Goal: Task Accomplishment & Management: Manage account settings

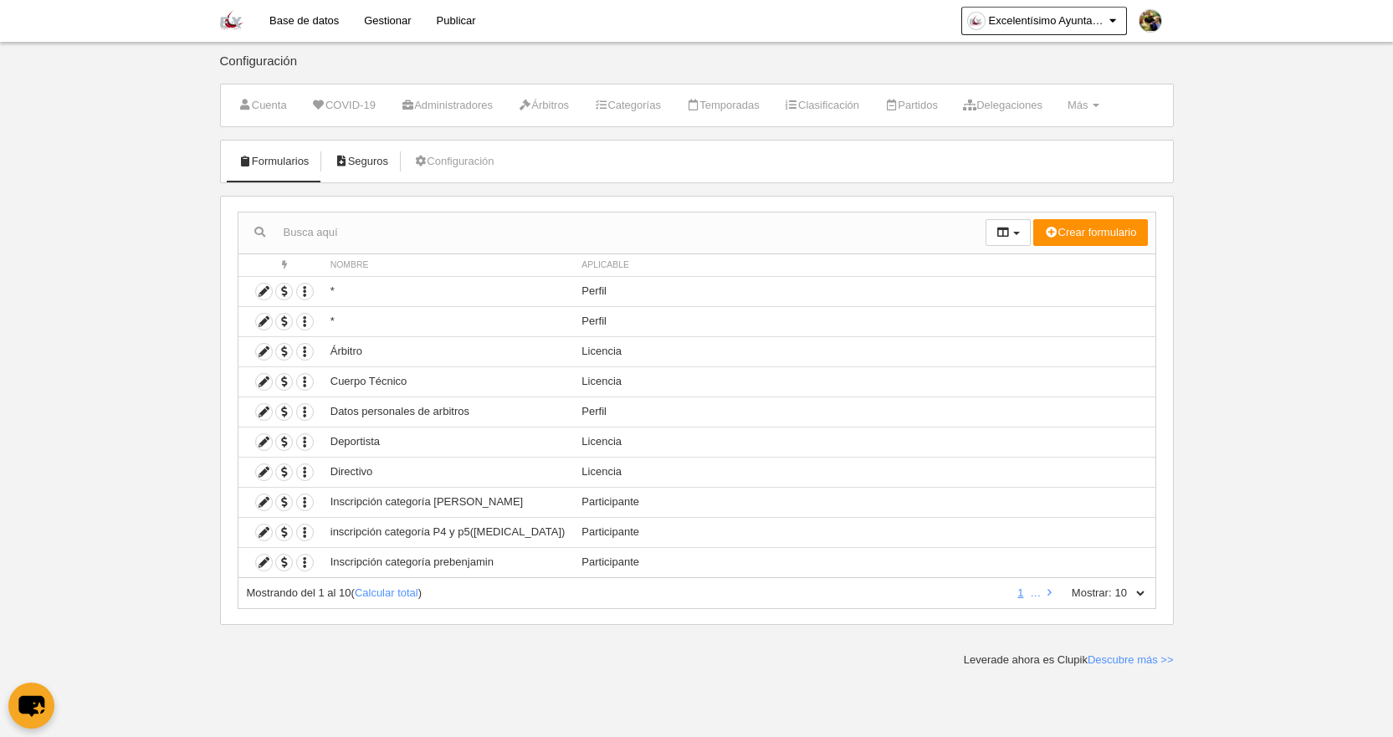
click at [351, 161] on link "Seguros" at bounding box center [361, 161] width 73 height 25
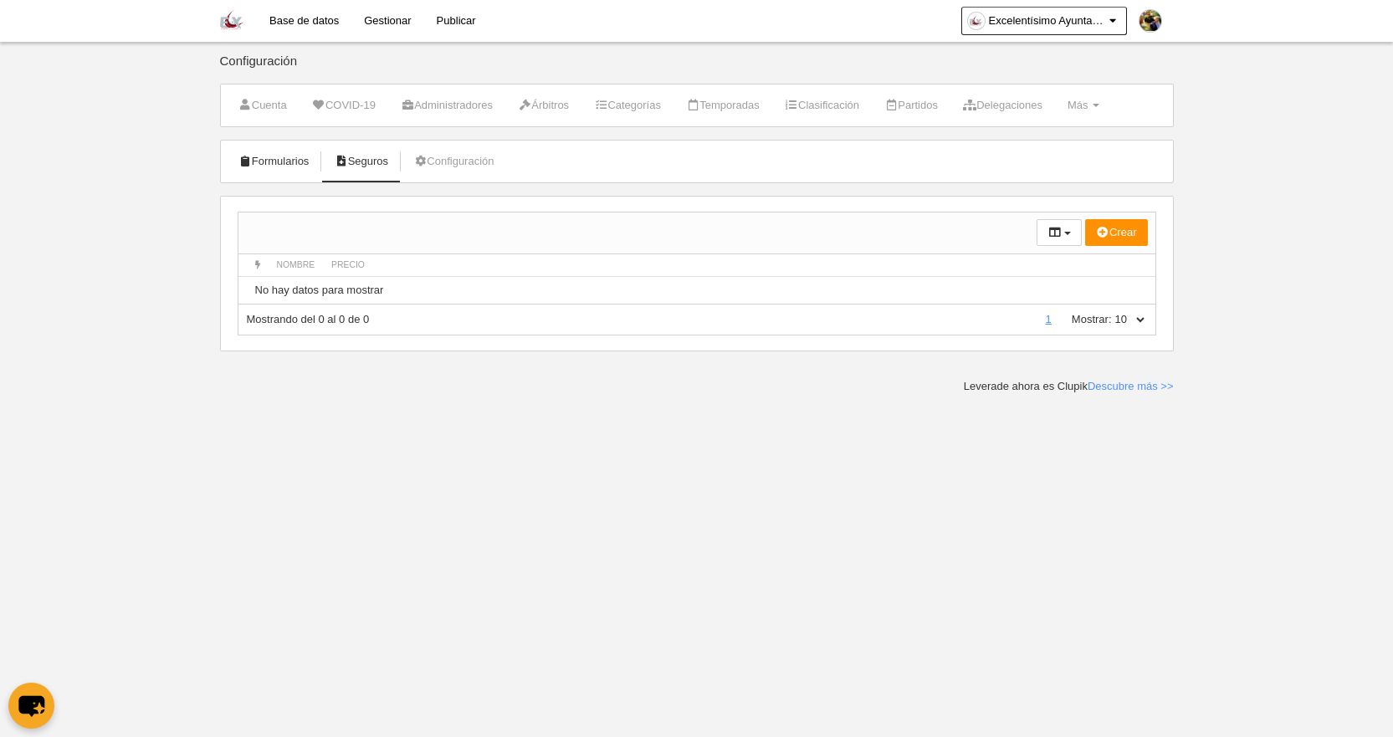
click at [308, 163] on link "Formularios" at bounding box center [274, 161] width 90 height 25
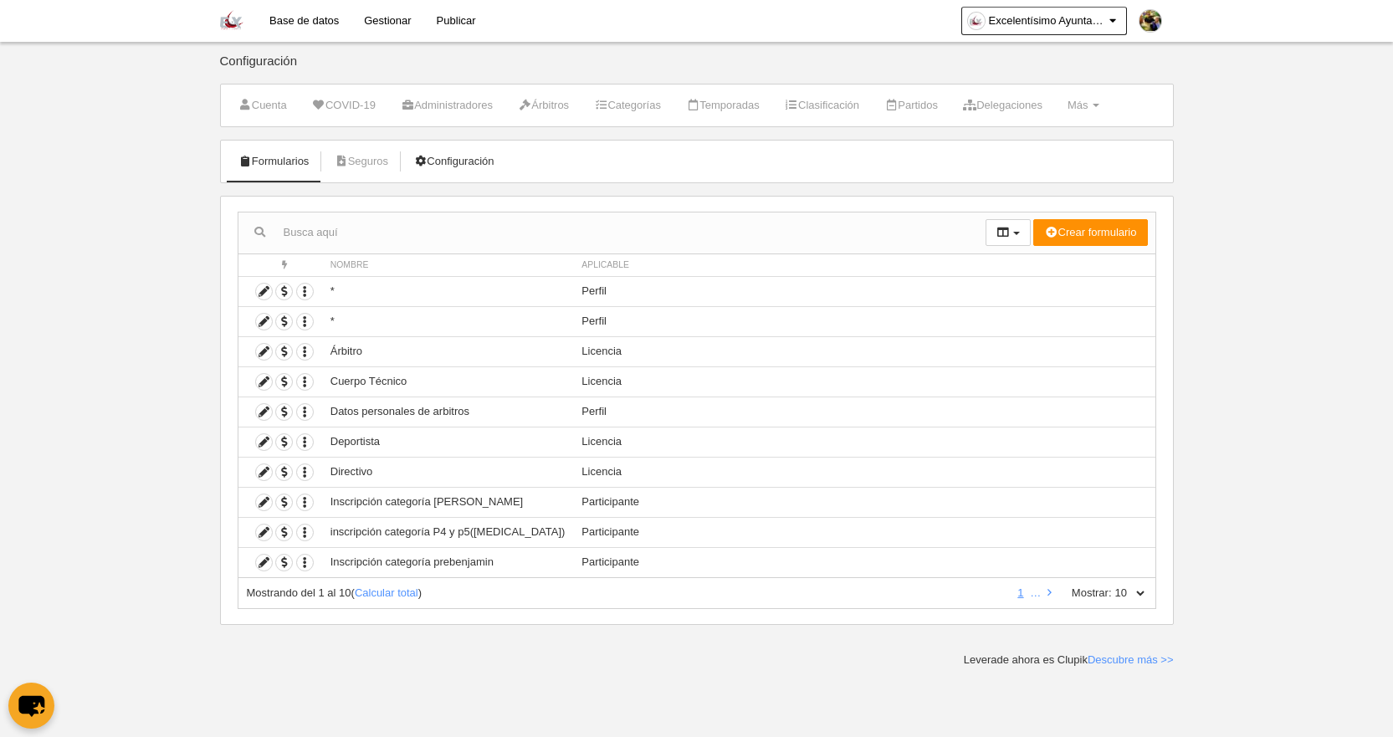
click at [478, 161] on link "Configuración" at bounding box center [453, 161] width 99 height 25
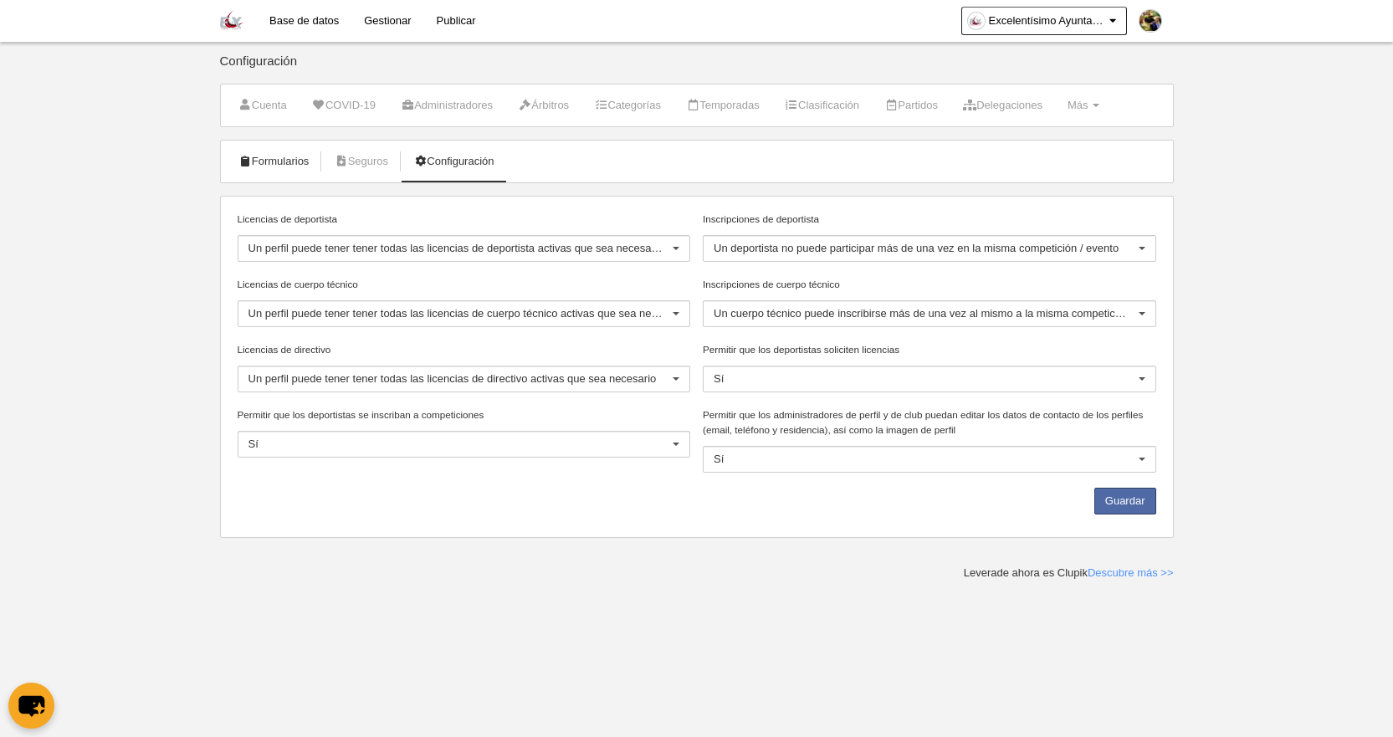
click at [293, 164] on link "Formularios" at bounding box center [274, 161] width 90 height 25
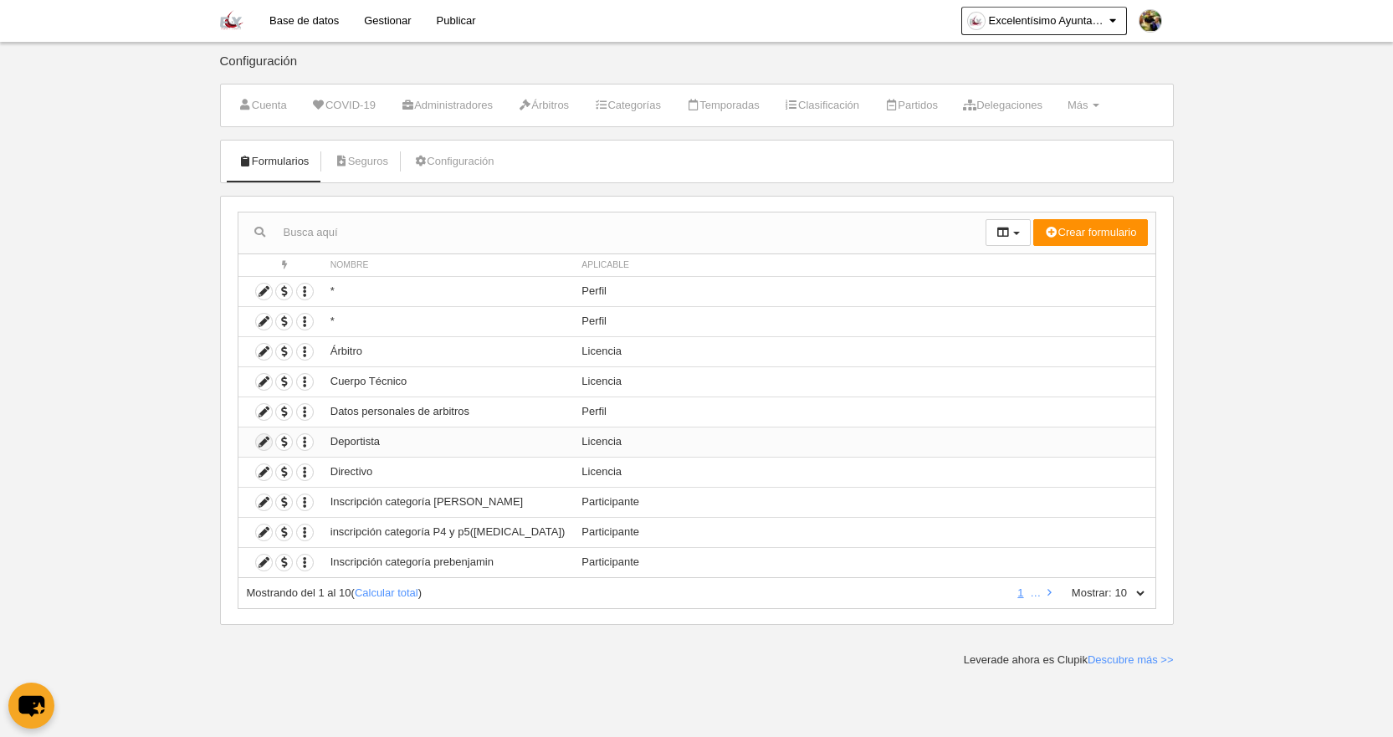
click at [259, 442] on icon at bounding box center [264, 442] width 16 height 16
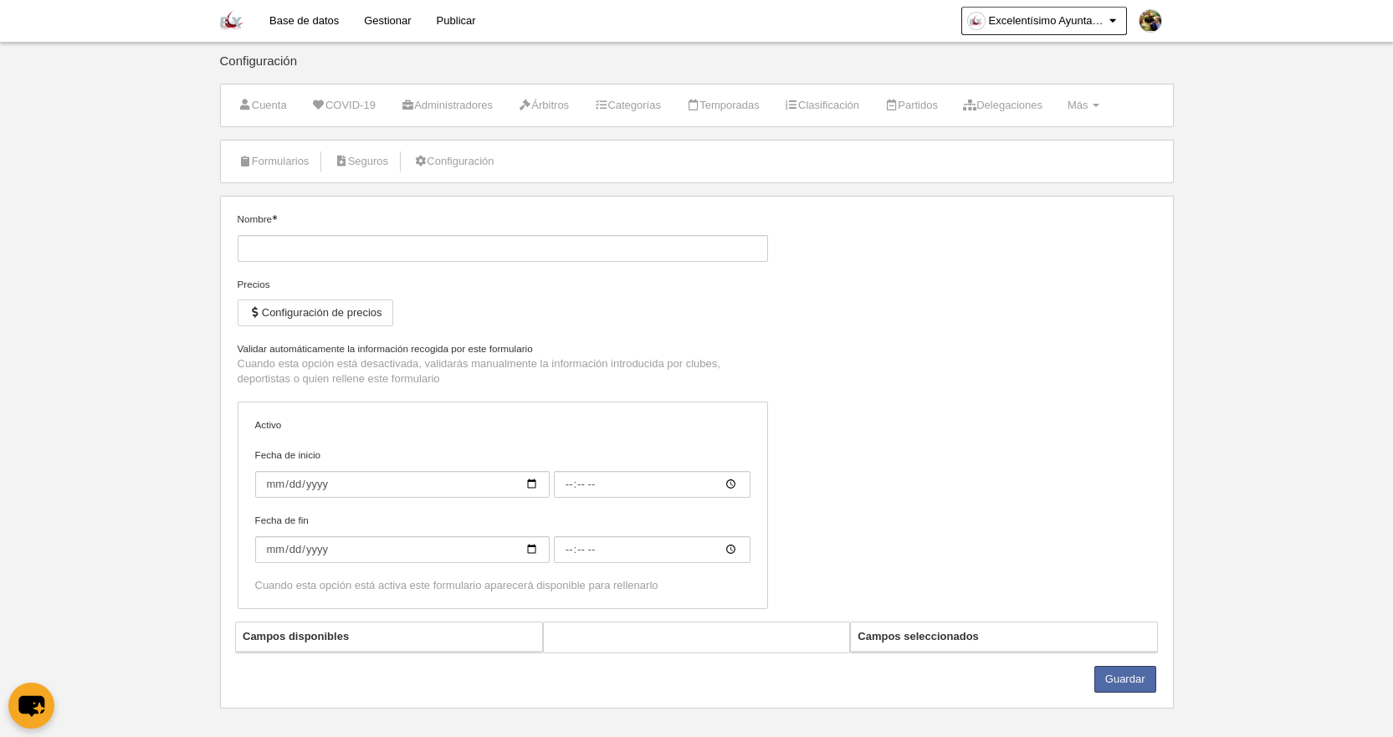
type input "Deportista"
checkbox input "true"
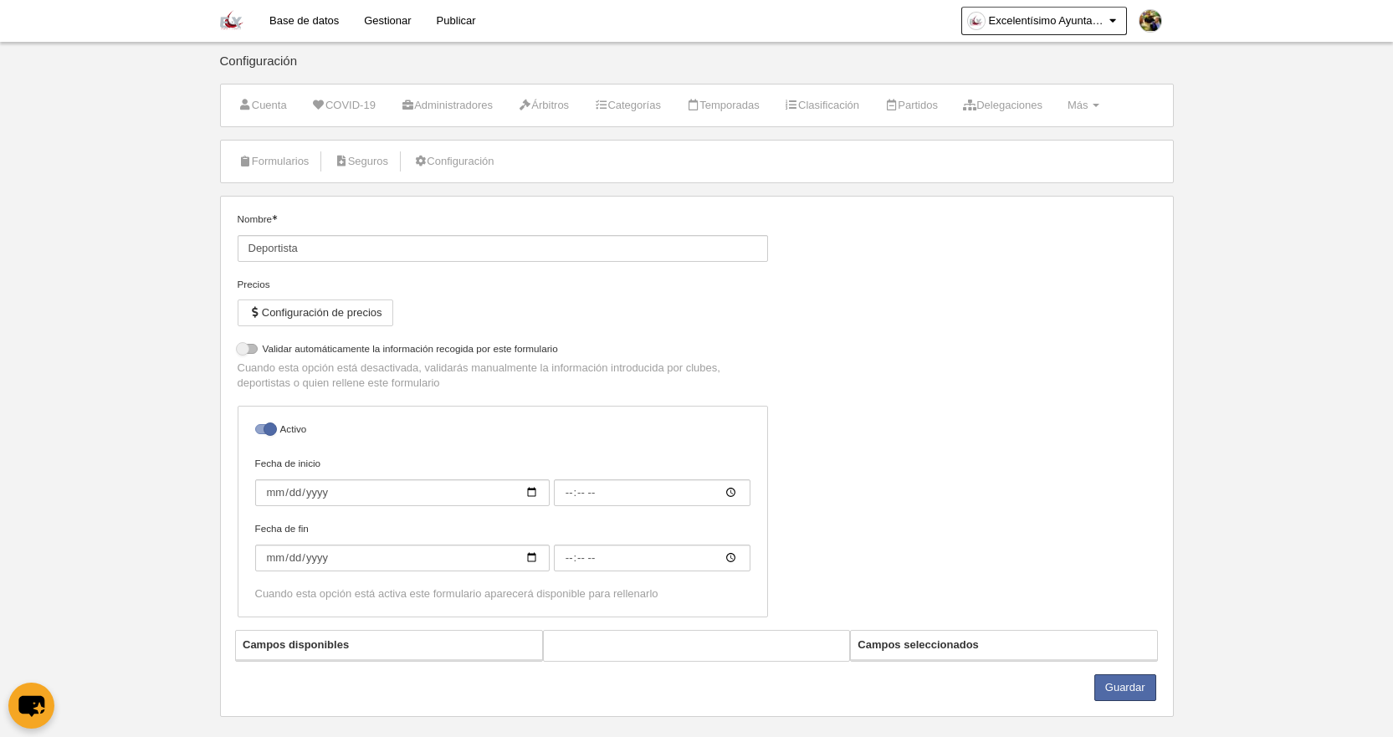
select select "selected"
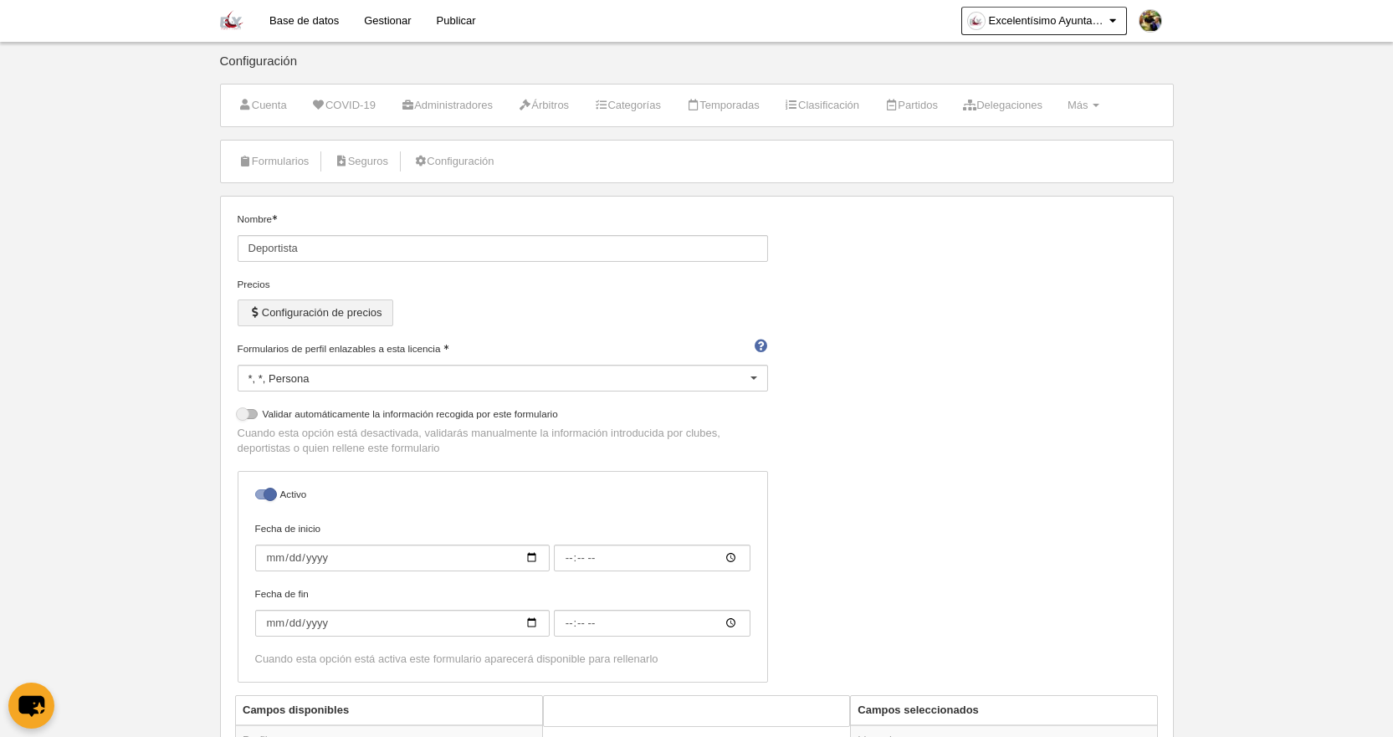
click at [347, 316] on button "Configuración de precios" at bounding box center [316, 312] width 156 height 27
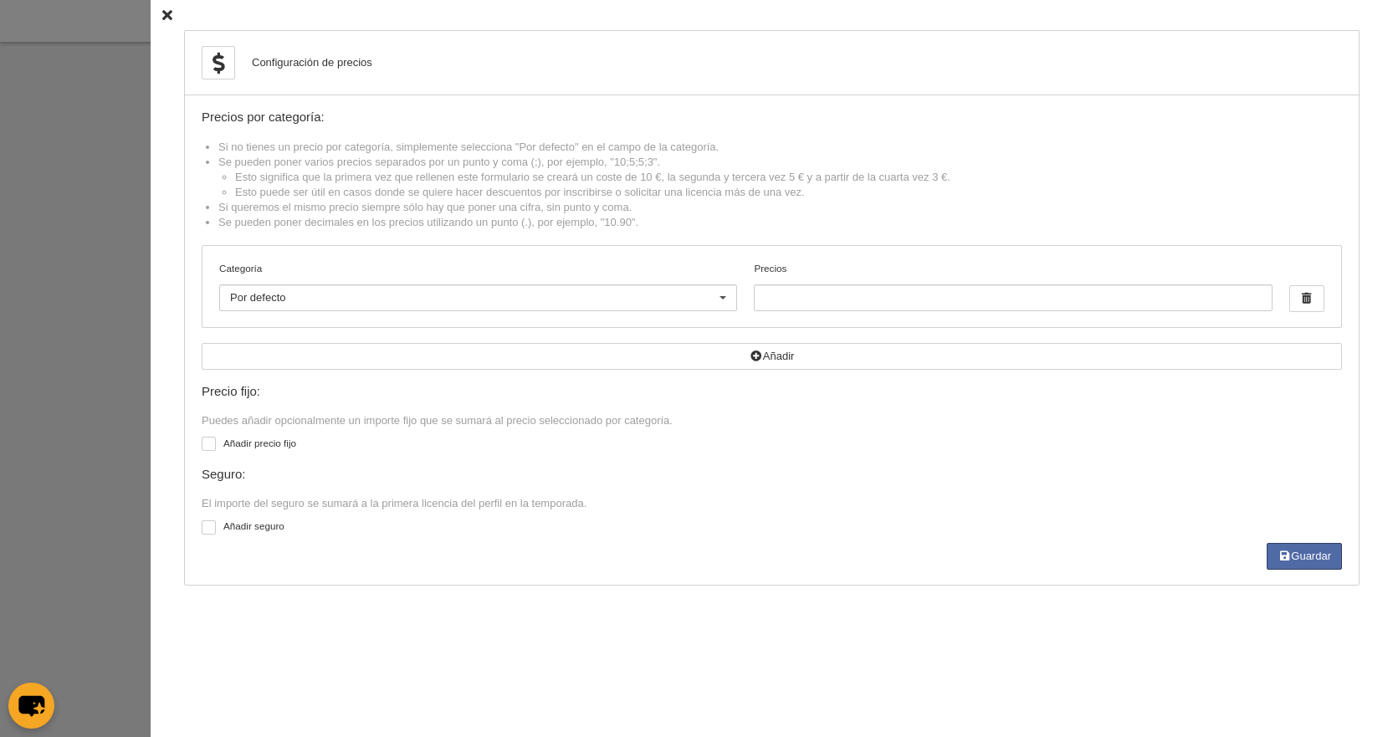
click at [162, 18] on icon at bounding box center [167, 15] width 10 height 11
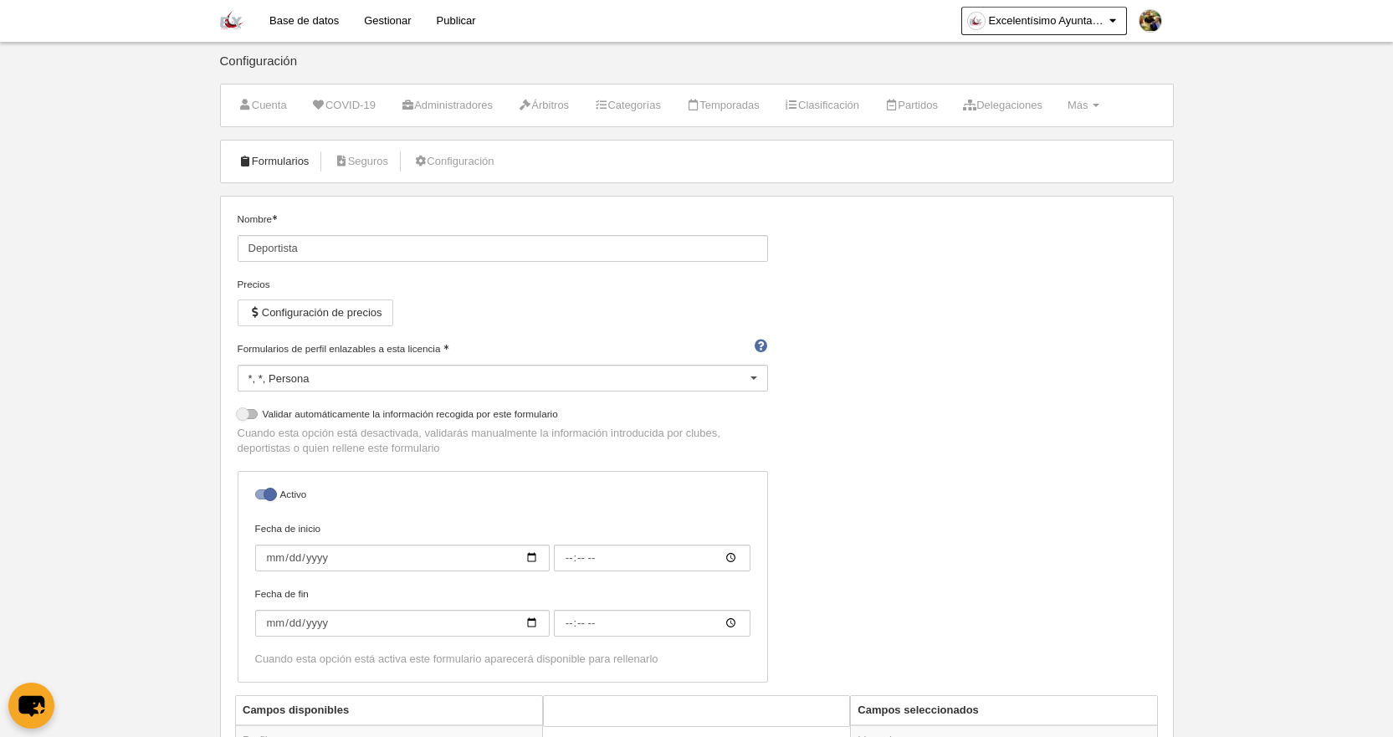
click at [293, 160] on link "Formularios" at bounding box center [274, 161] width 90 height 25
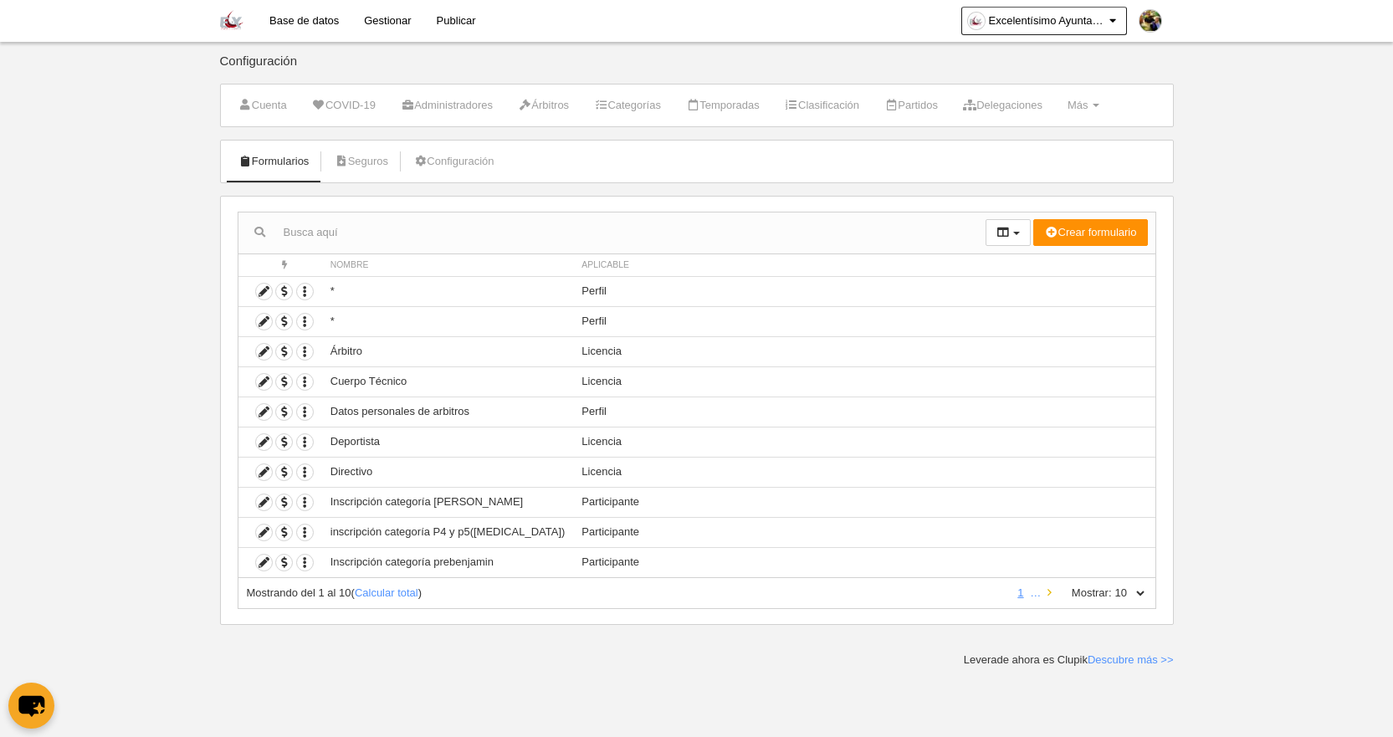
click at [1045, 591] on link at bounding box center [1049, 592] width 11 height 13
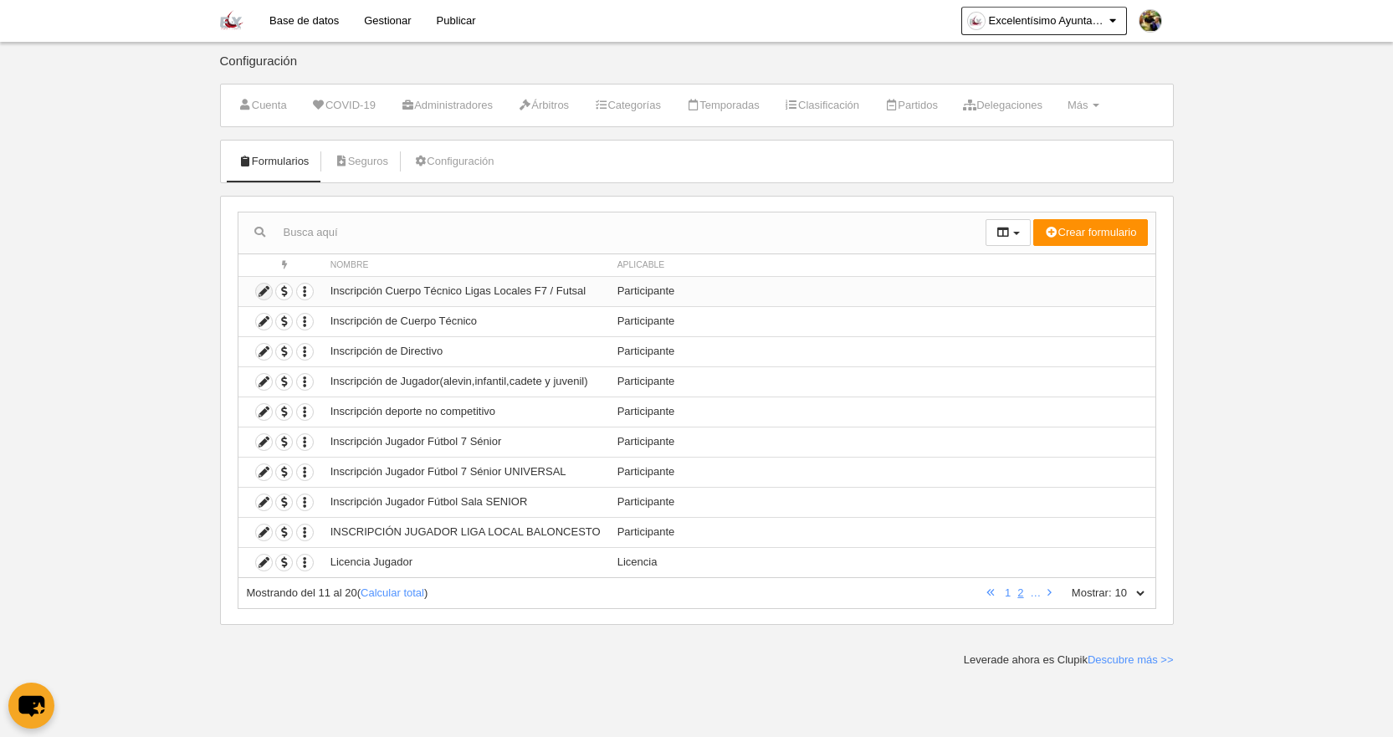
click at [267, 291] on icon at bounding box center [264, 292] width 16 height 16
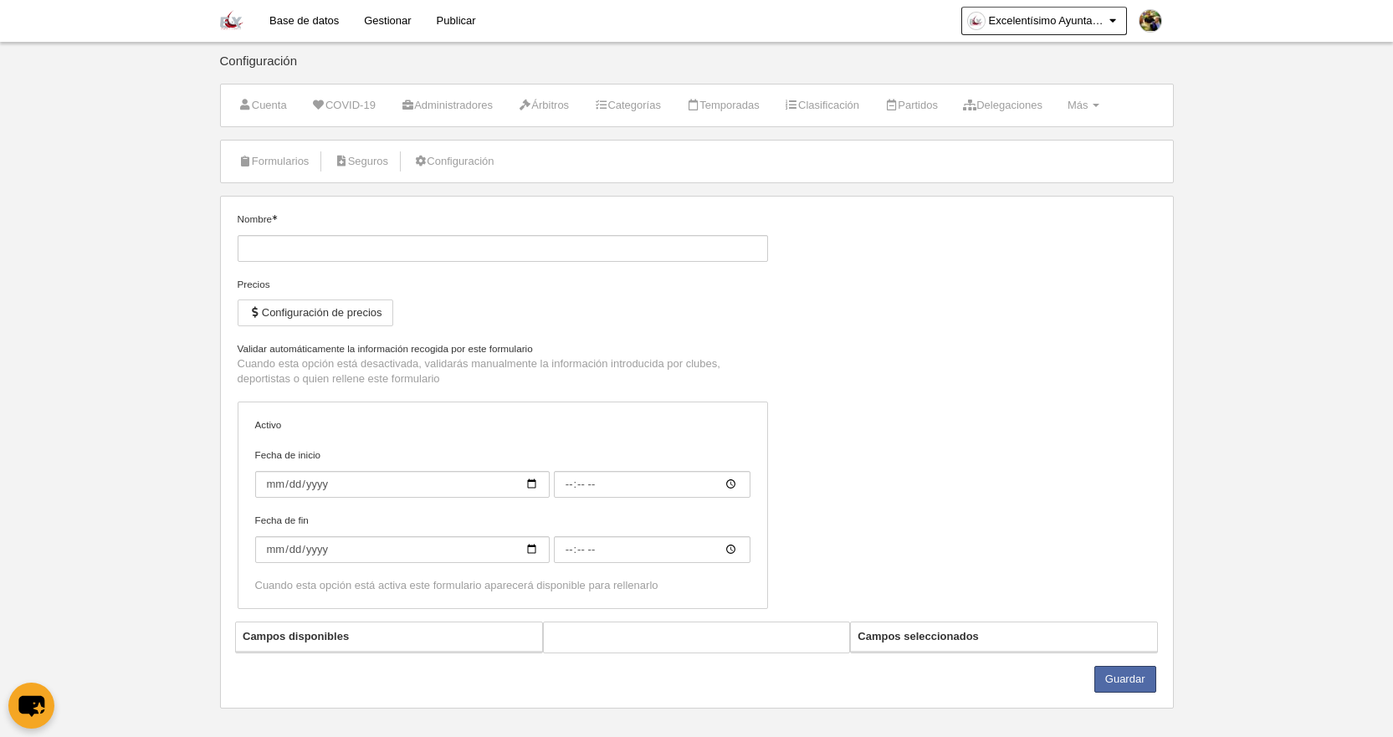
type input "Inscripción Cuerpo Técnico Ligas Locales F7 / Futsal"
checkbox input "true"
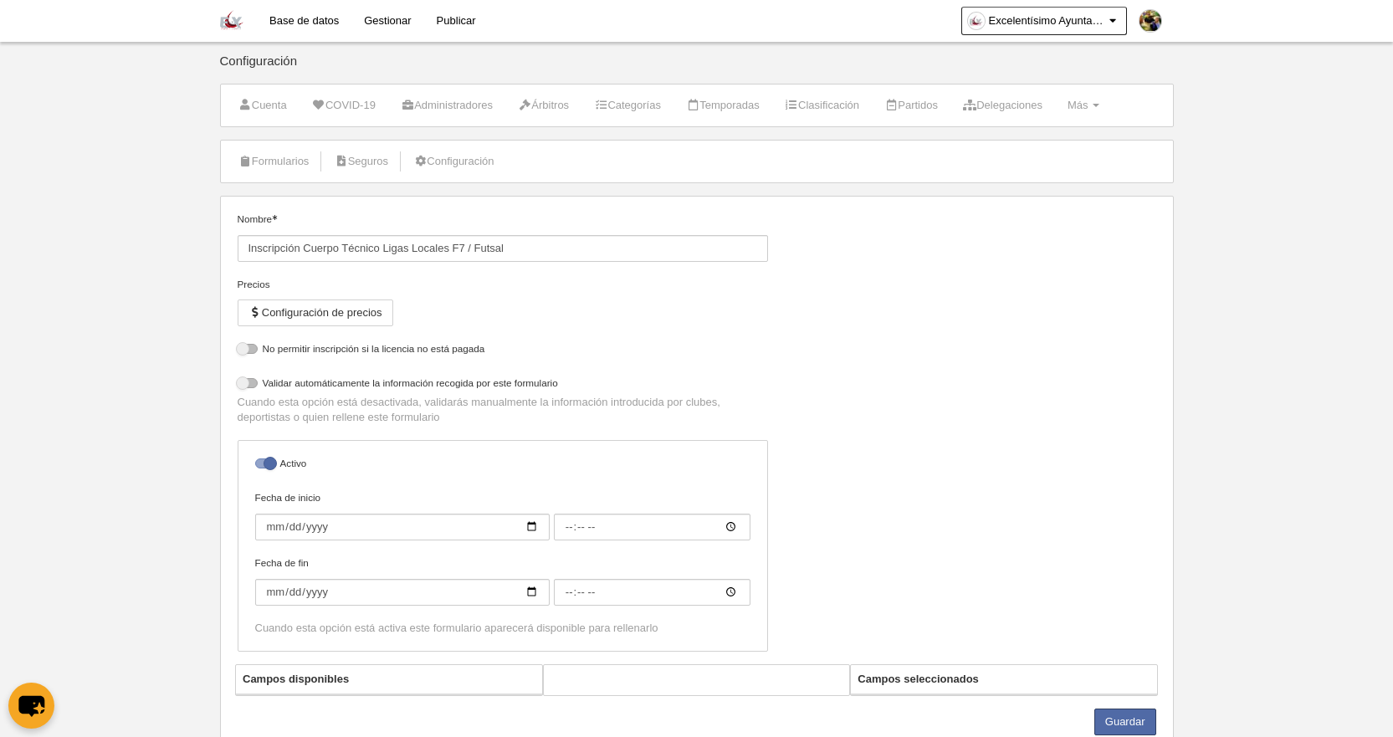
select select "selected"
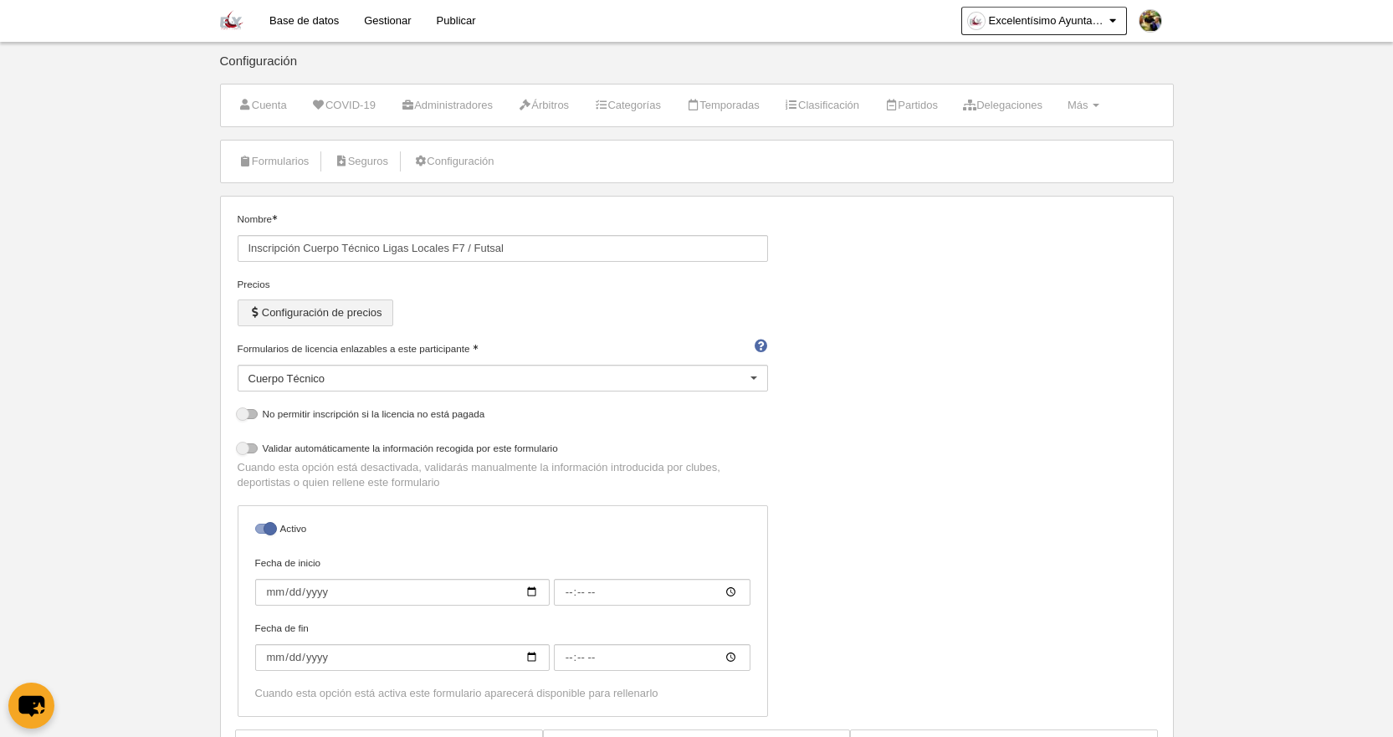
click at [351, 316] on button "Configuración de precios" at bounding box center [316, 312] width 156 height 27
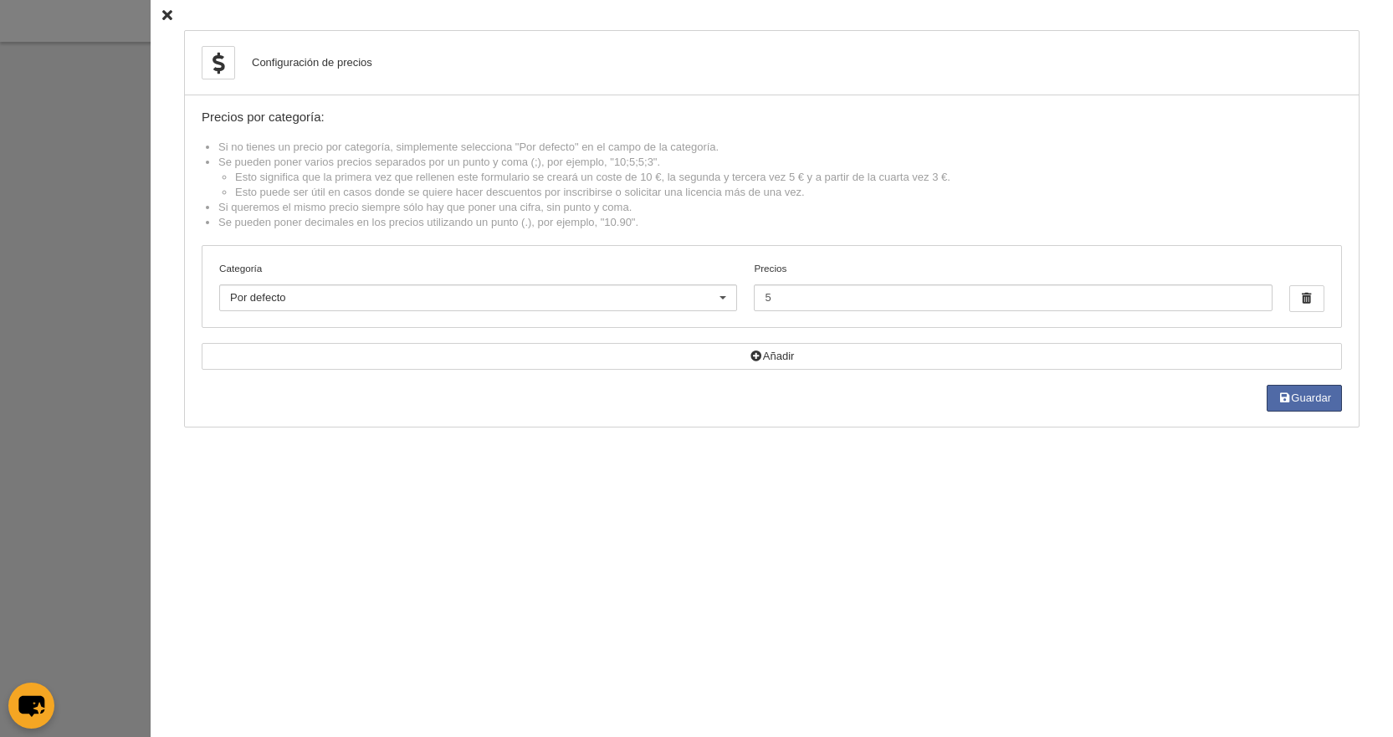
click at [162, 16] on icon at bounding box center [167, 15] width 10 height 11
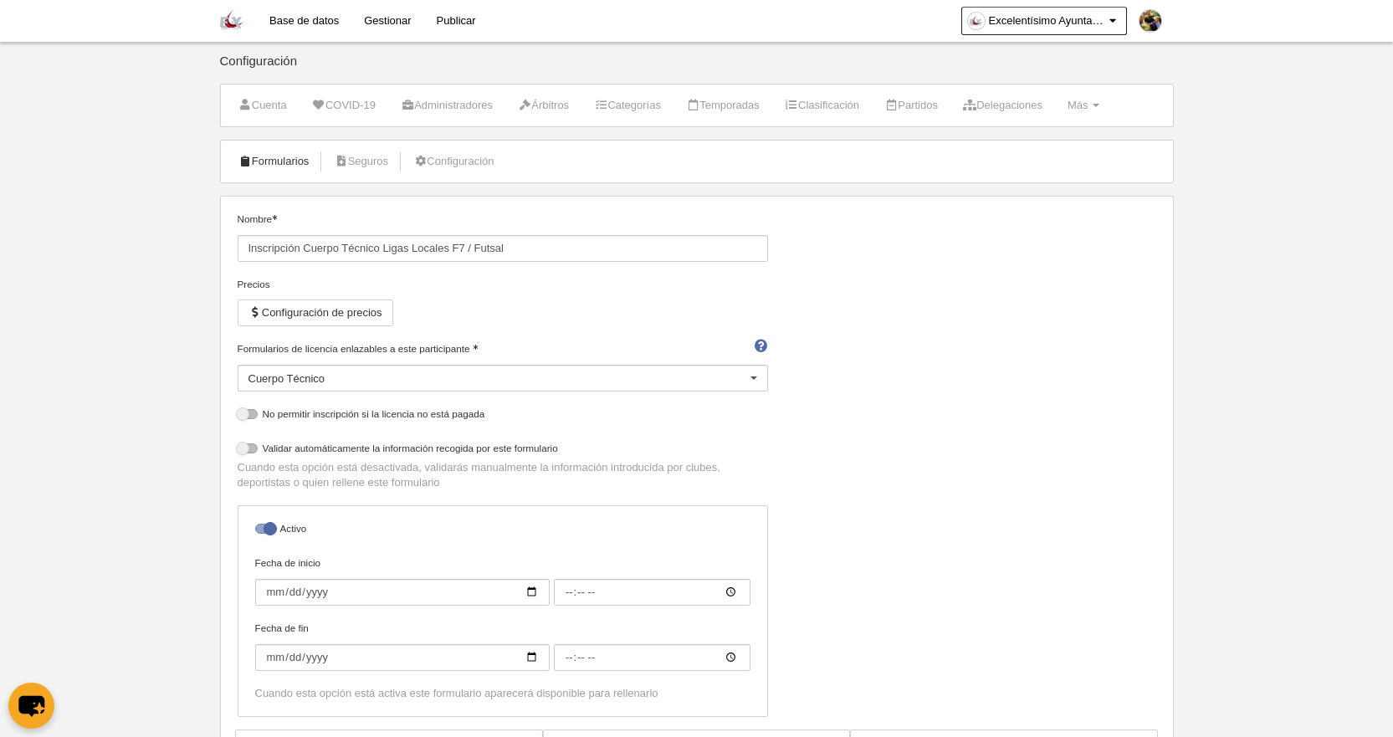
click at [268, 163] on link "Formularios" at bounding box center [274, 161] width 90 height 25
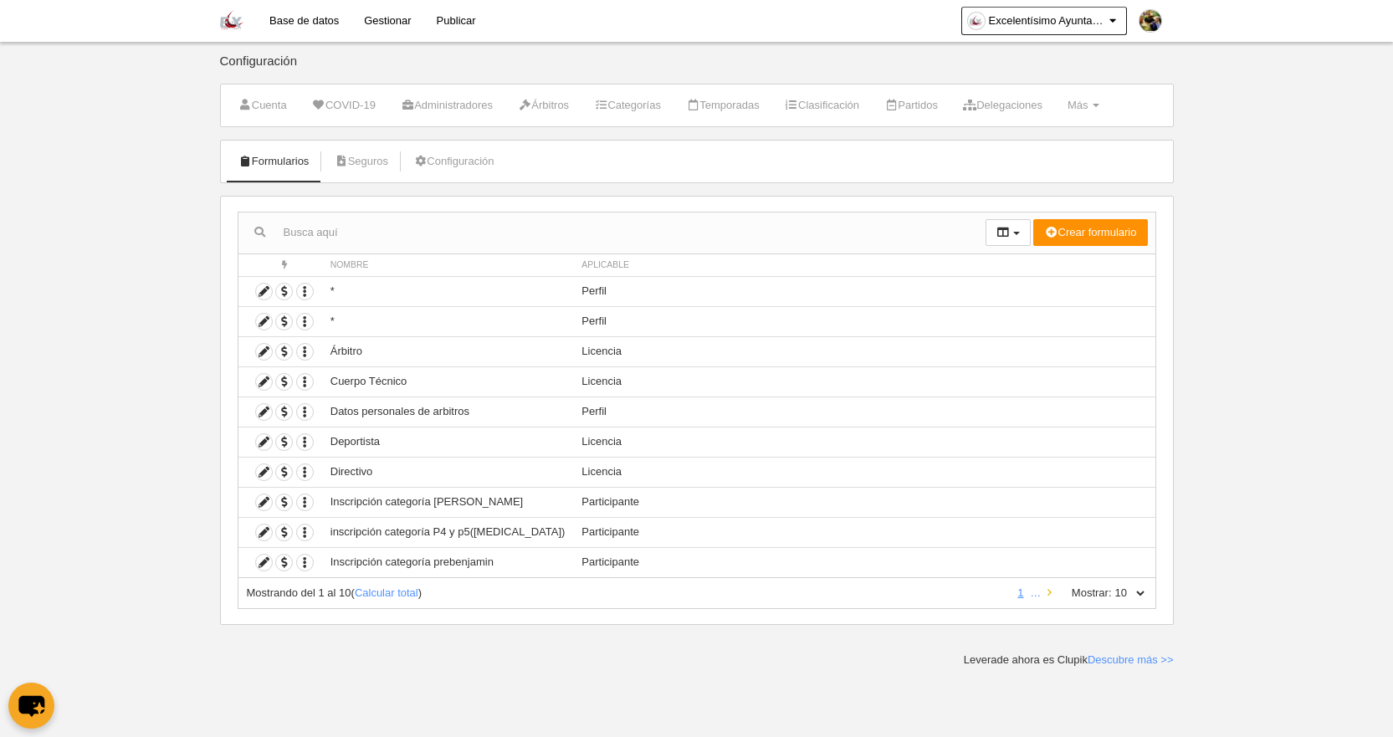
click at [1047, 590] on icon at bounding box center [1049, 592] width 4 height 11
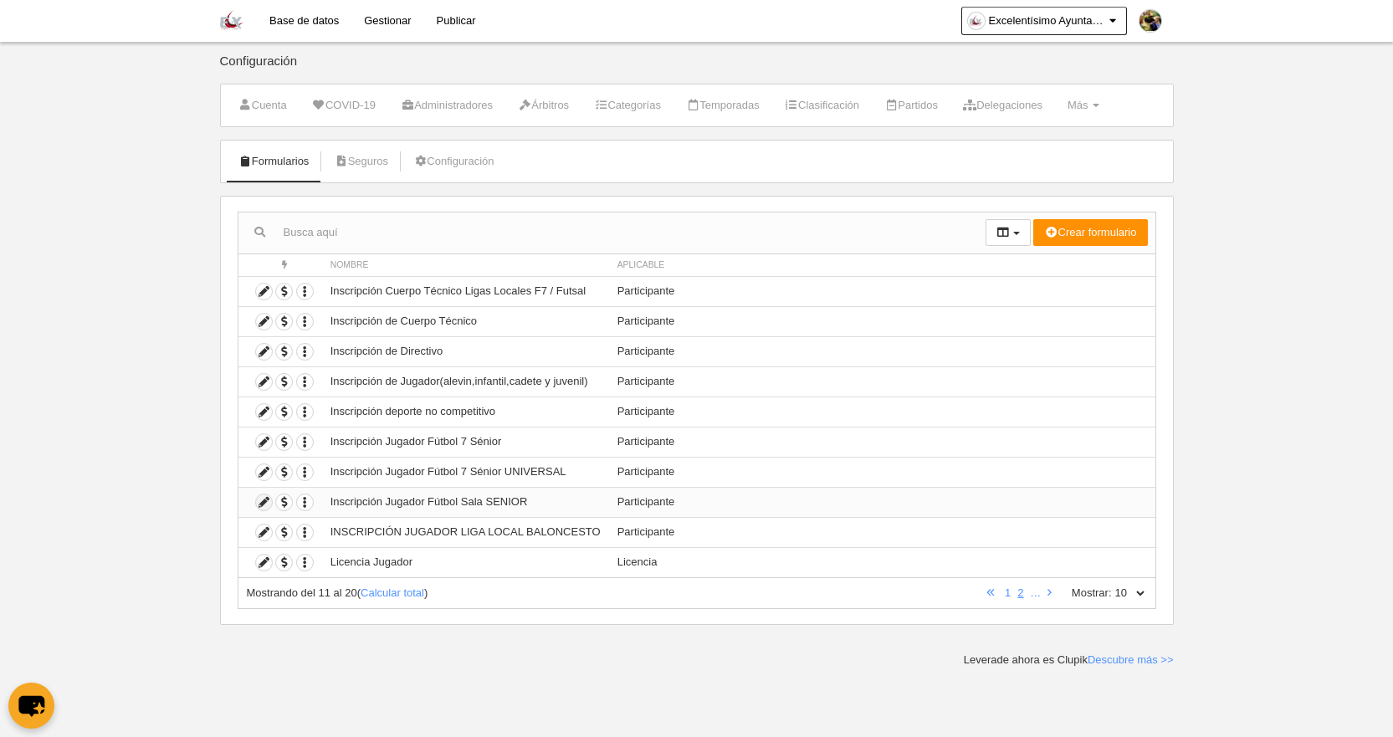
click at [265, 503] on icon at bounding box center [264, 502] width 16 height 16
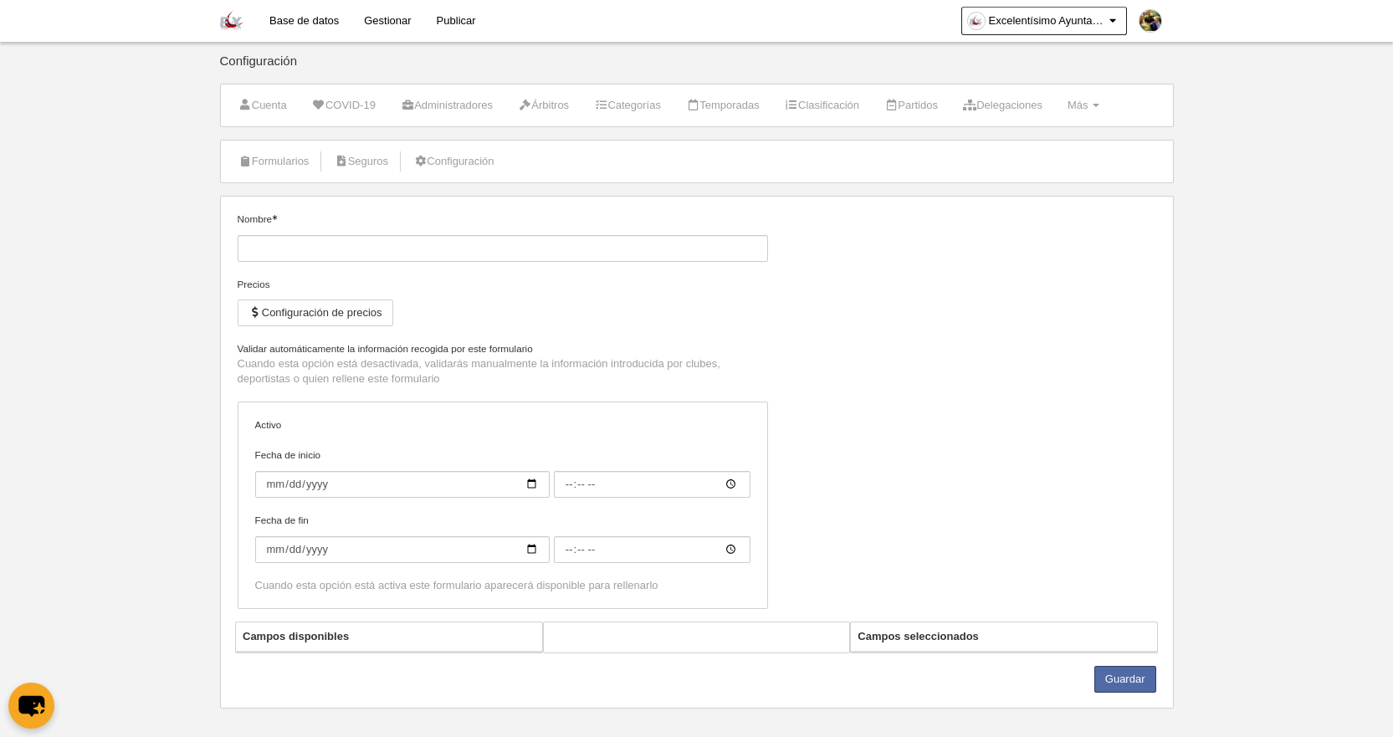
type input "Inscripción Jugador Fútbol Sala SENIOR"
checkbox input "true"
type input "[DATE]"
type input "00:00"
type input "[DATE]"
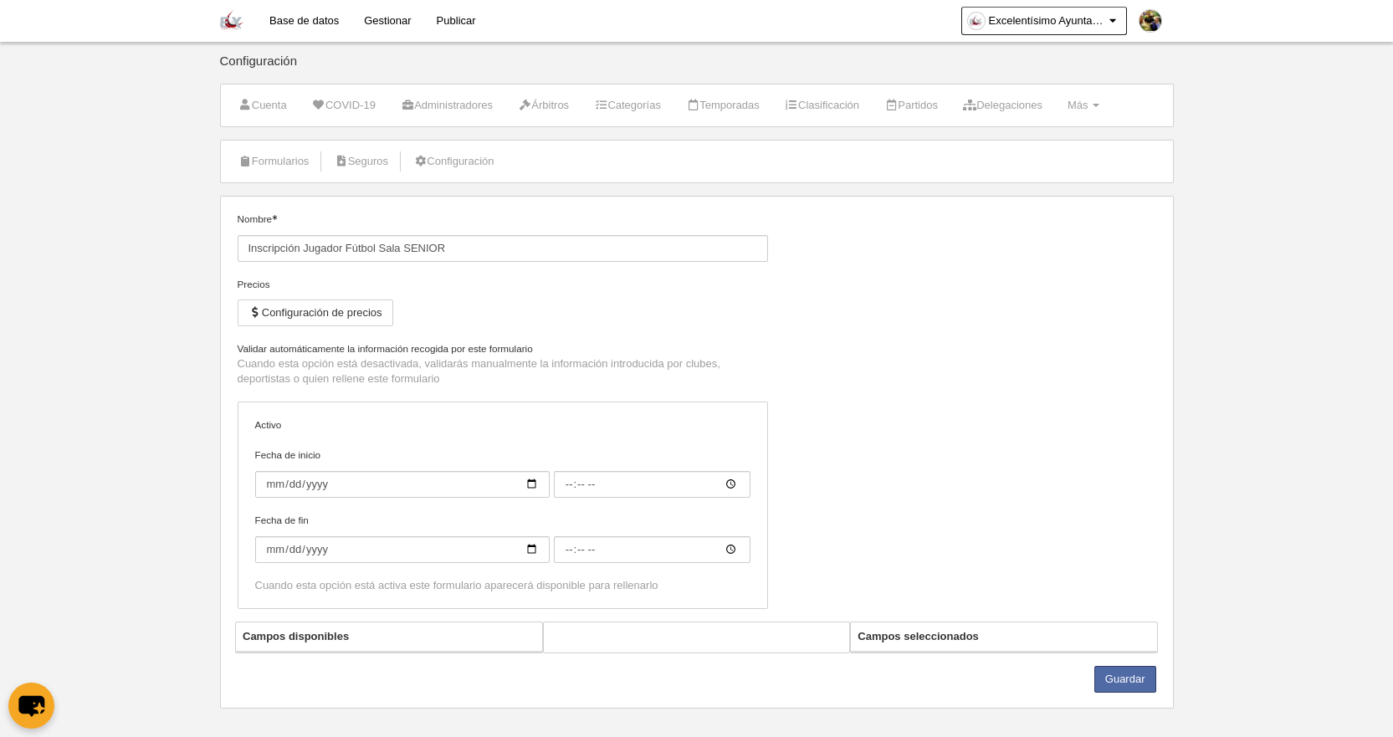
type input "00:00"
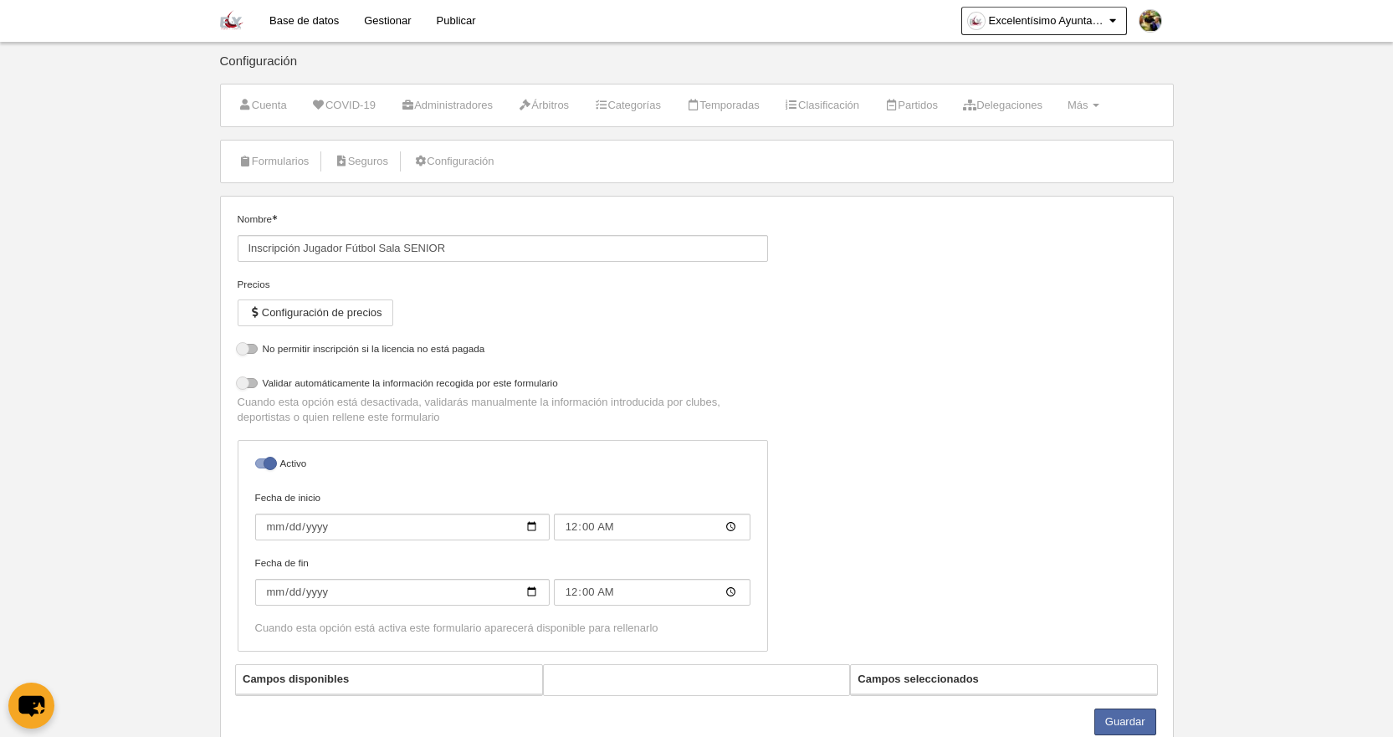
select select "selected"
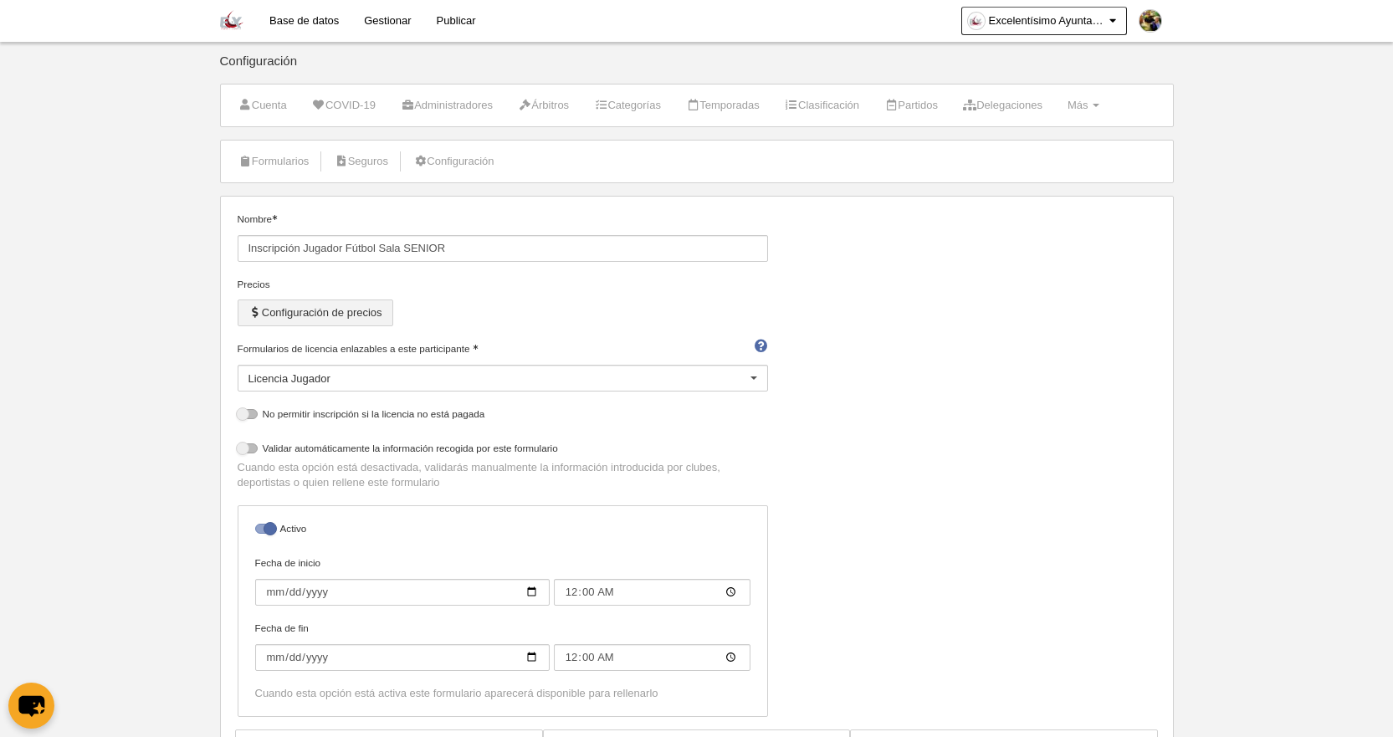
click at [322, 307] on button "Configuración de precios" at bounding box center [316, 312] width 156 height 27
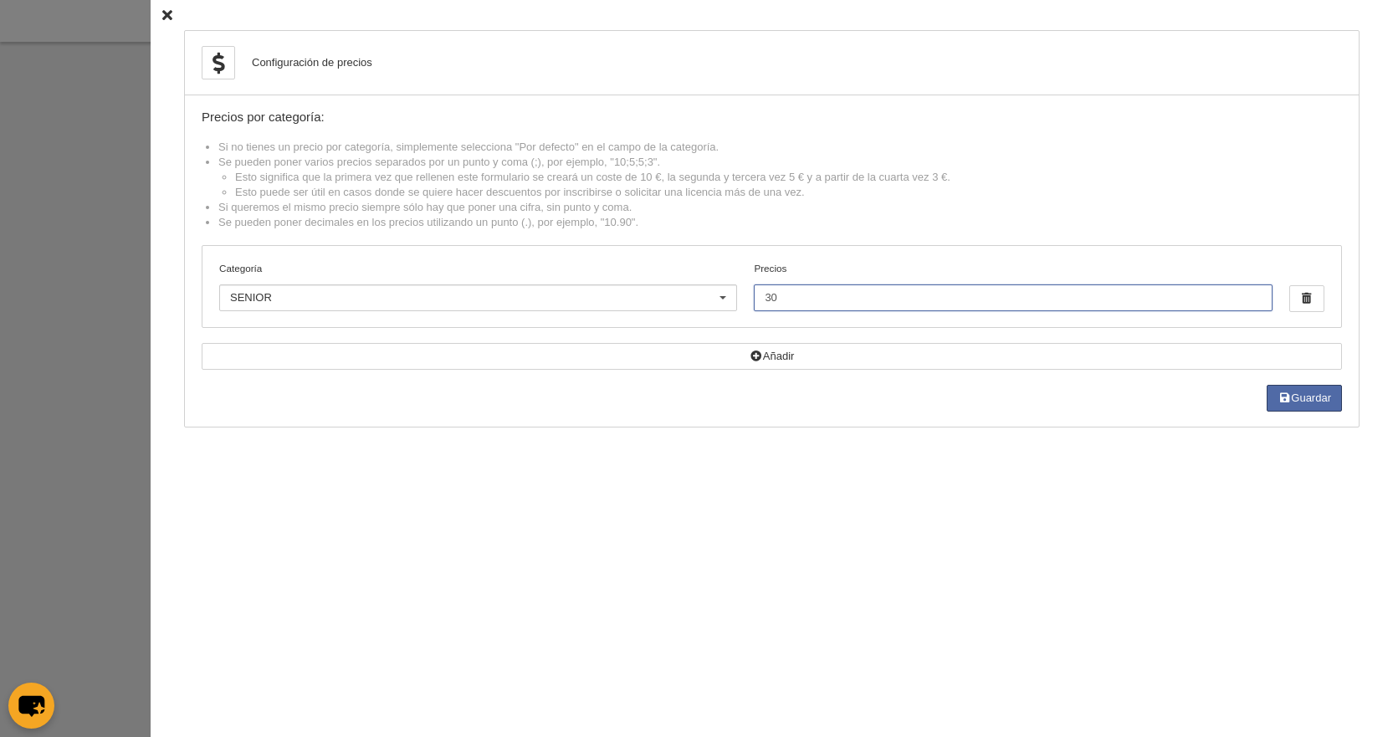
click at [778, 296] on input "30" at bounding box center [1013, 297] width 518 height 27
type input "40"
click at [1289, 392] on button "Guardar" at bounding box center [1303, 398] width 75 height 27
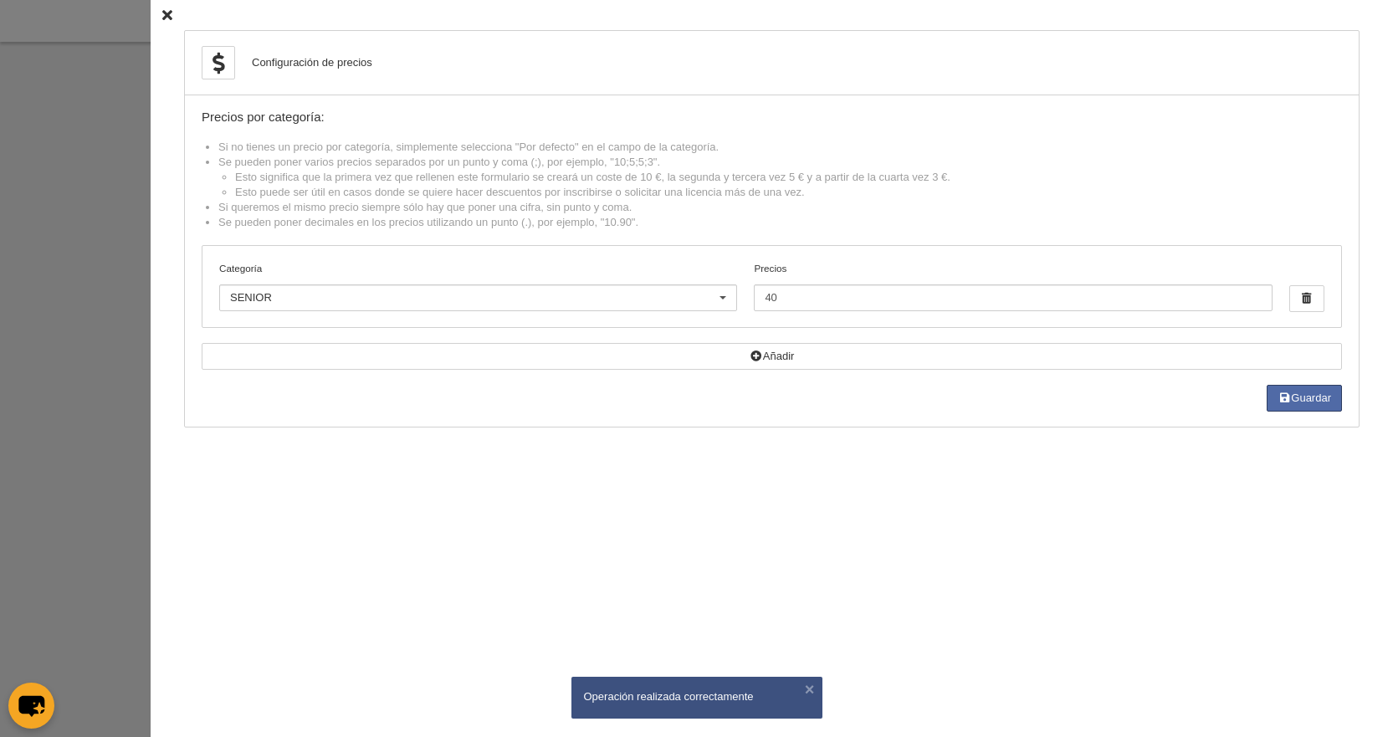
drag, startPoint x: 154, startPoint y: 17, endPoint x: 322, endPoint y: 79, distance: 179.5
click at [162, 16] on icon at bounding box center [167, 15] width 10 height 11
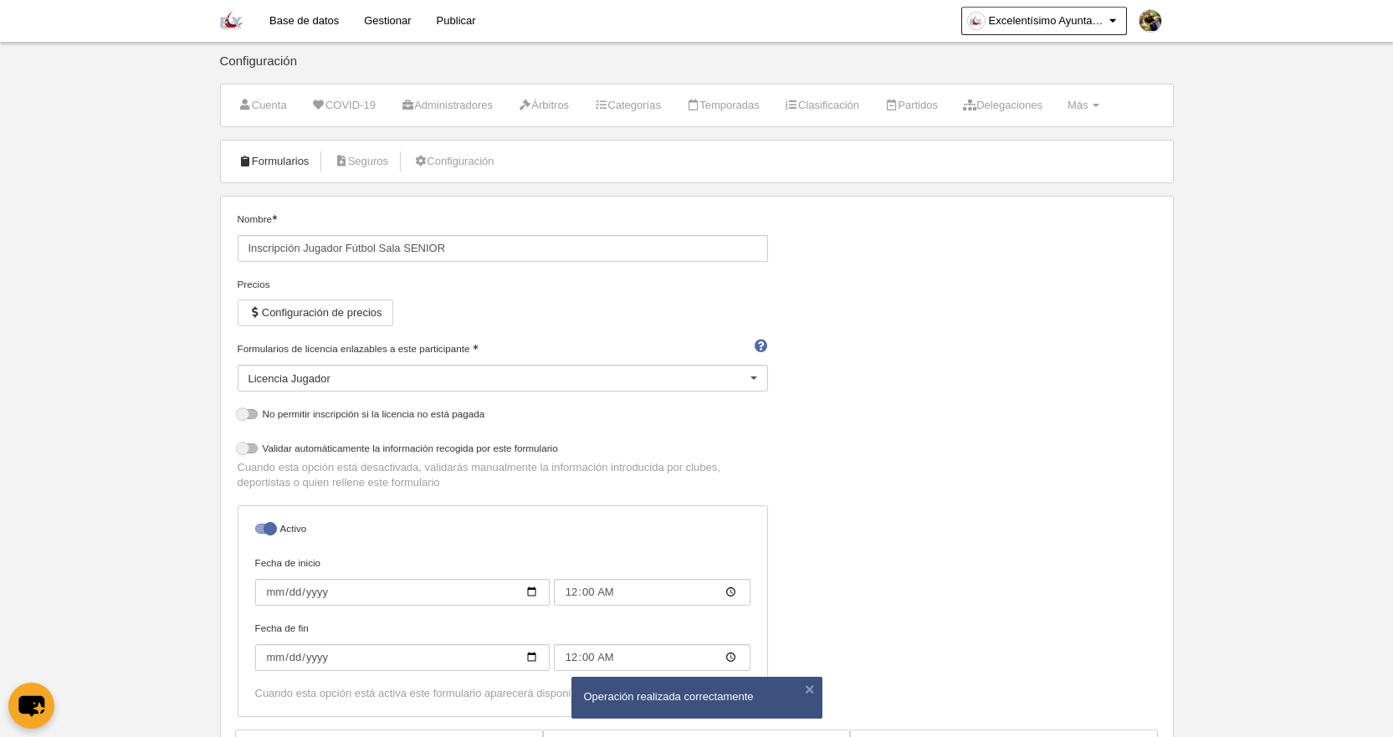
click at [304, 161] on link "Formularios" at bounding box center [274, 161] width 90 height 25
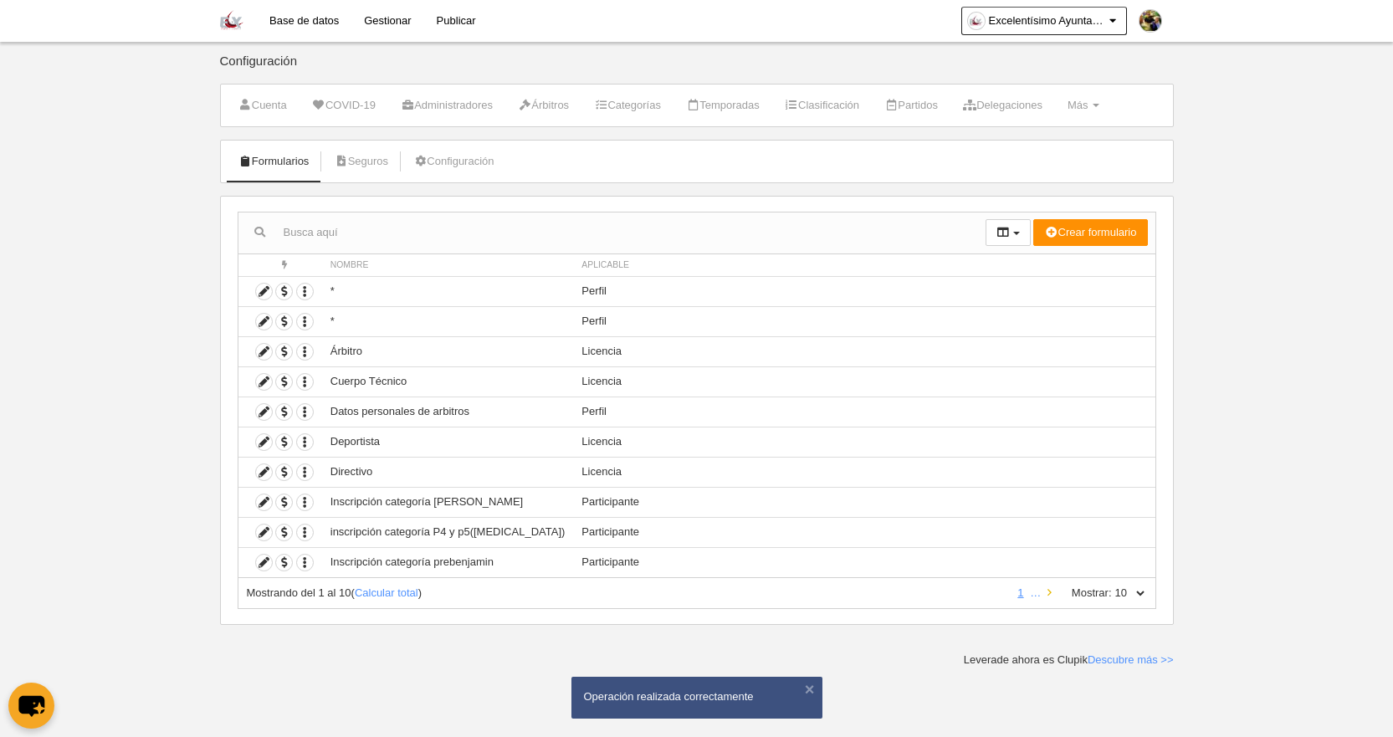
click at [1049, 594] on icon at bounding box center [1049, 592] width 4 height 11
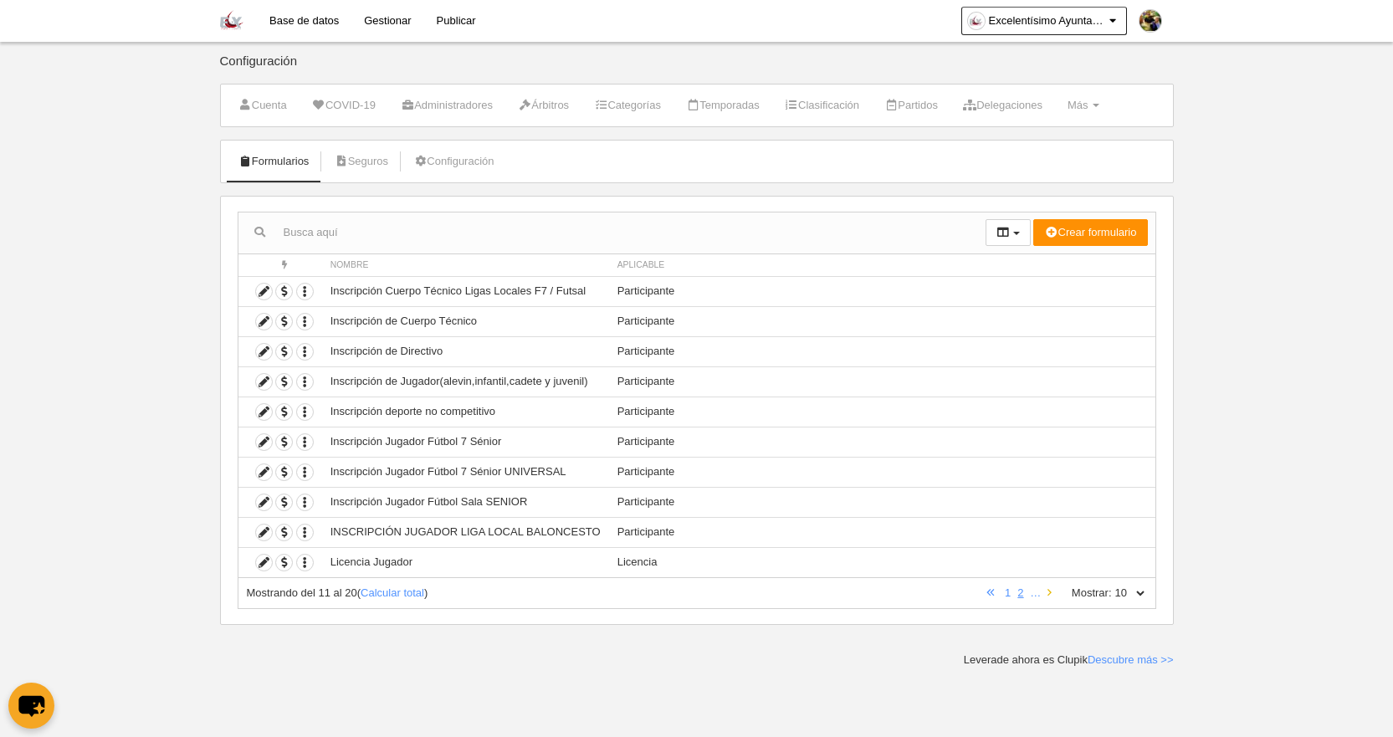
click at [1049, 594] on icon at bounding box center [1049, 592] width 4 height 11
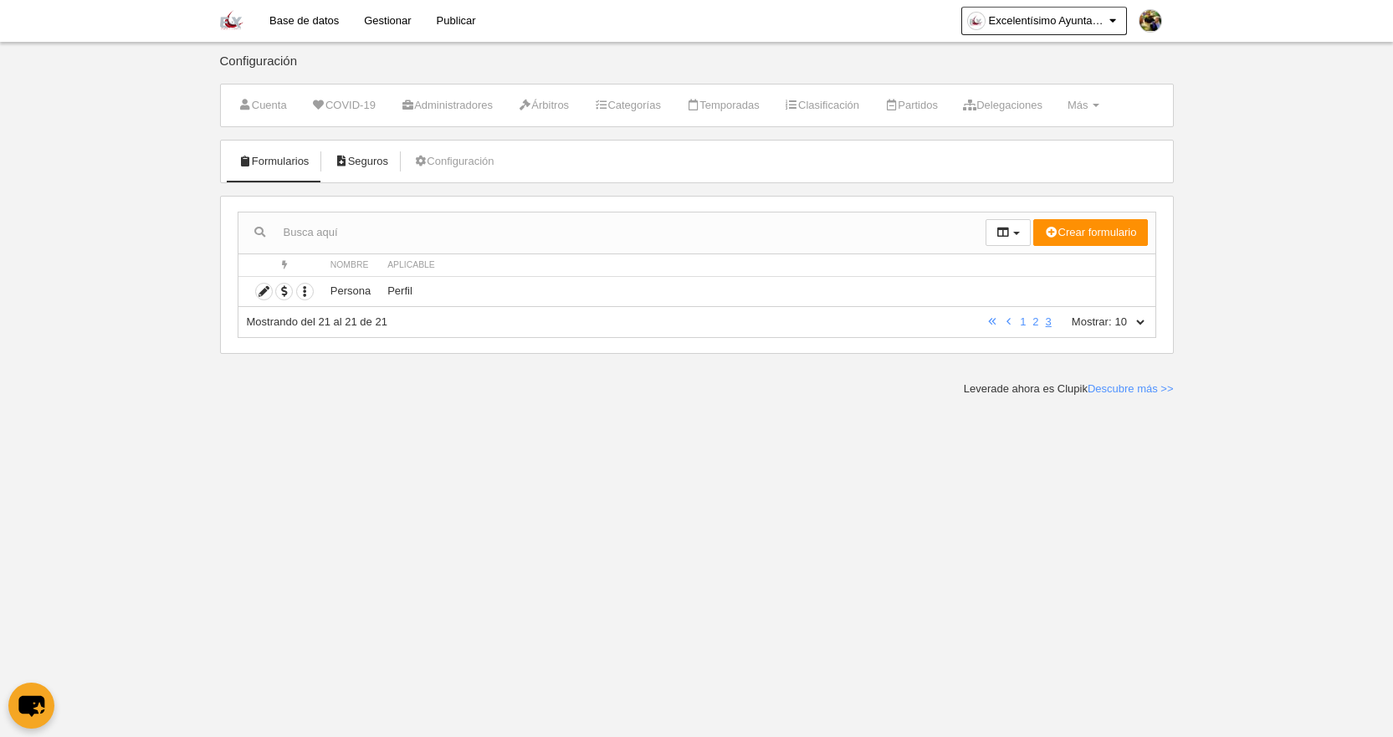
click at [347, 162] on icon at bounding box center [340, 161] width 13 height 11
click at [461, 164] on link "Configuración" at bounding box center [453, 161] width 99 height 25
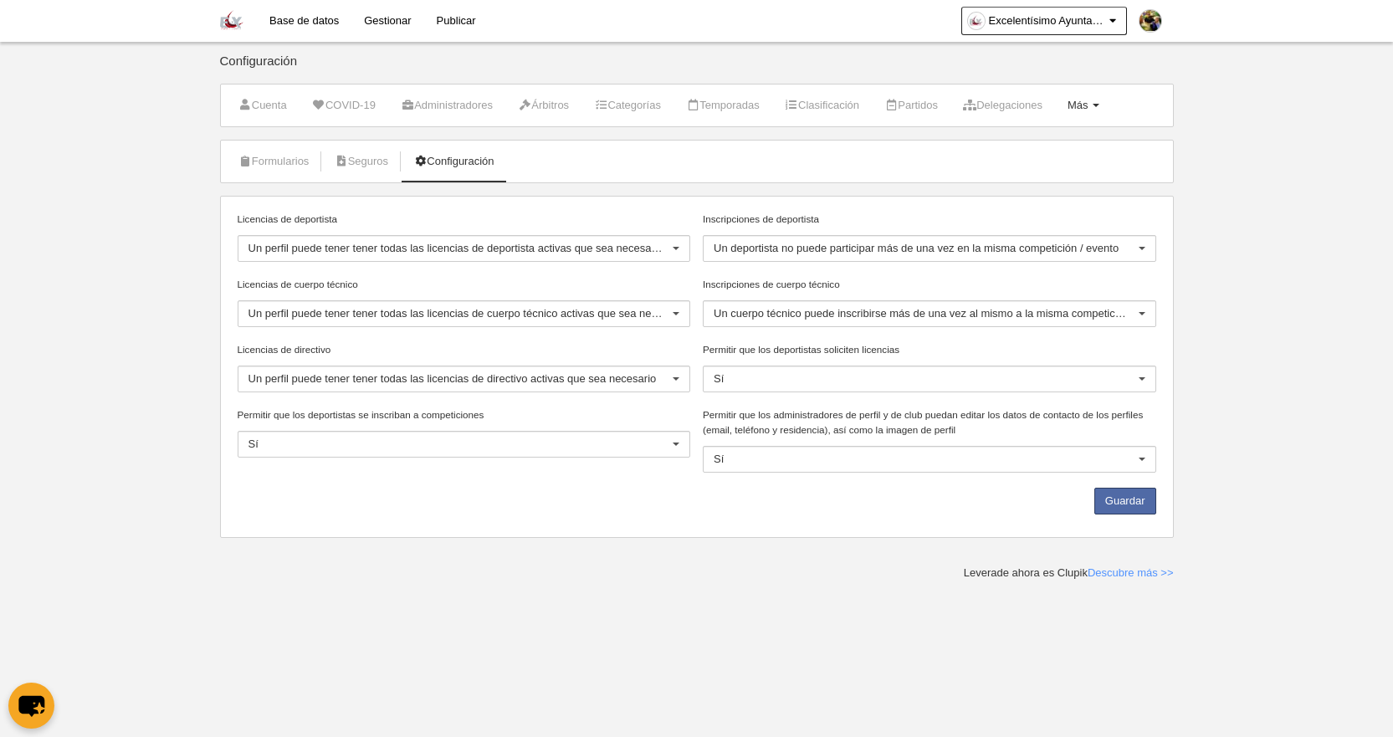
click at [1088, 109] on span "Más" at bounding box center [1077, 105] width 21 height 13
click at [1031, 196] on link "Cargos" at bounding box center [1030, 200] width 156 height 27
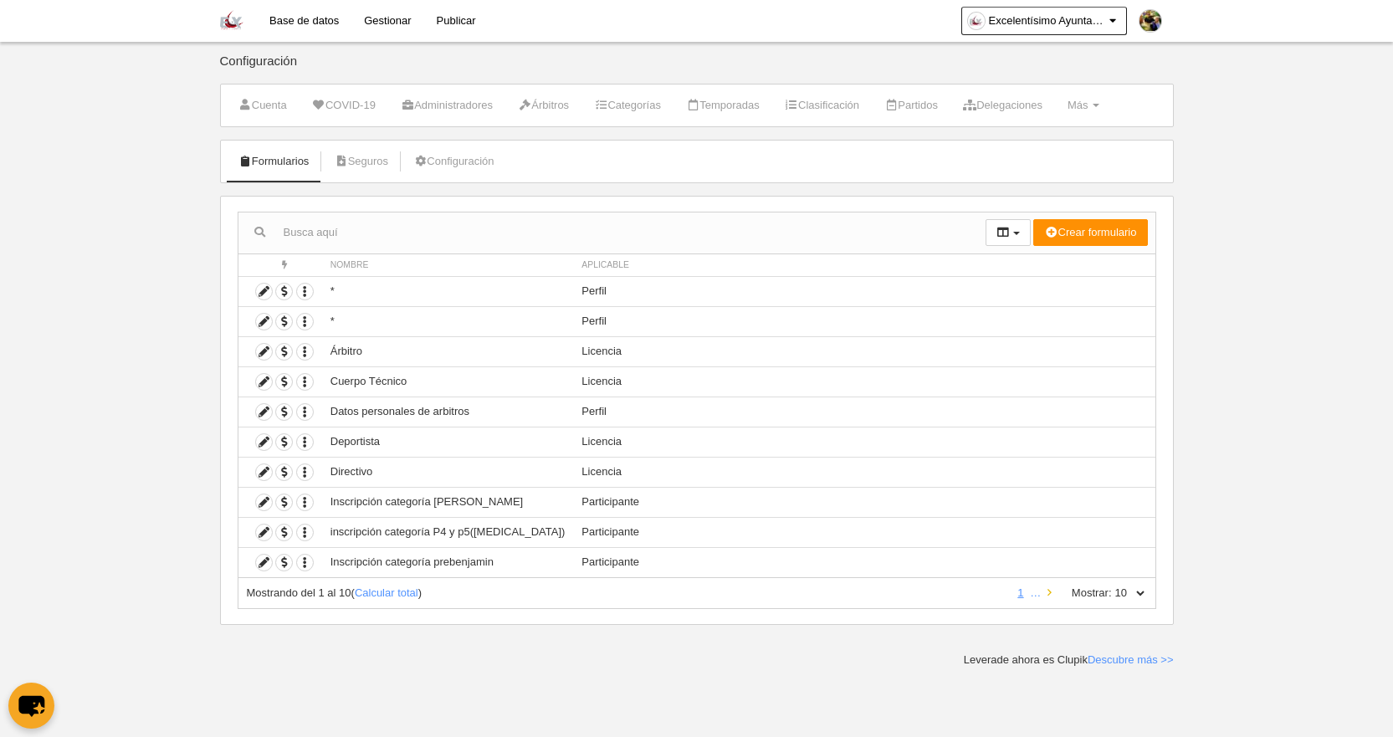
click at [1048, 594] on icon at bounding box center [1049, 592] width 4 height 11
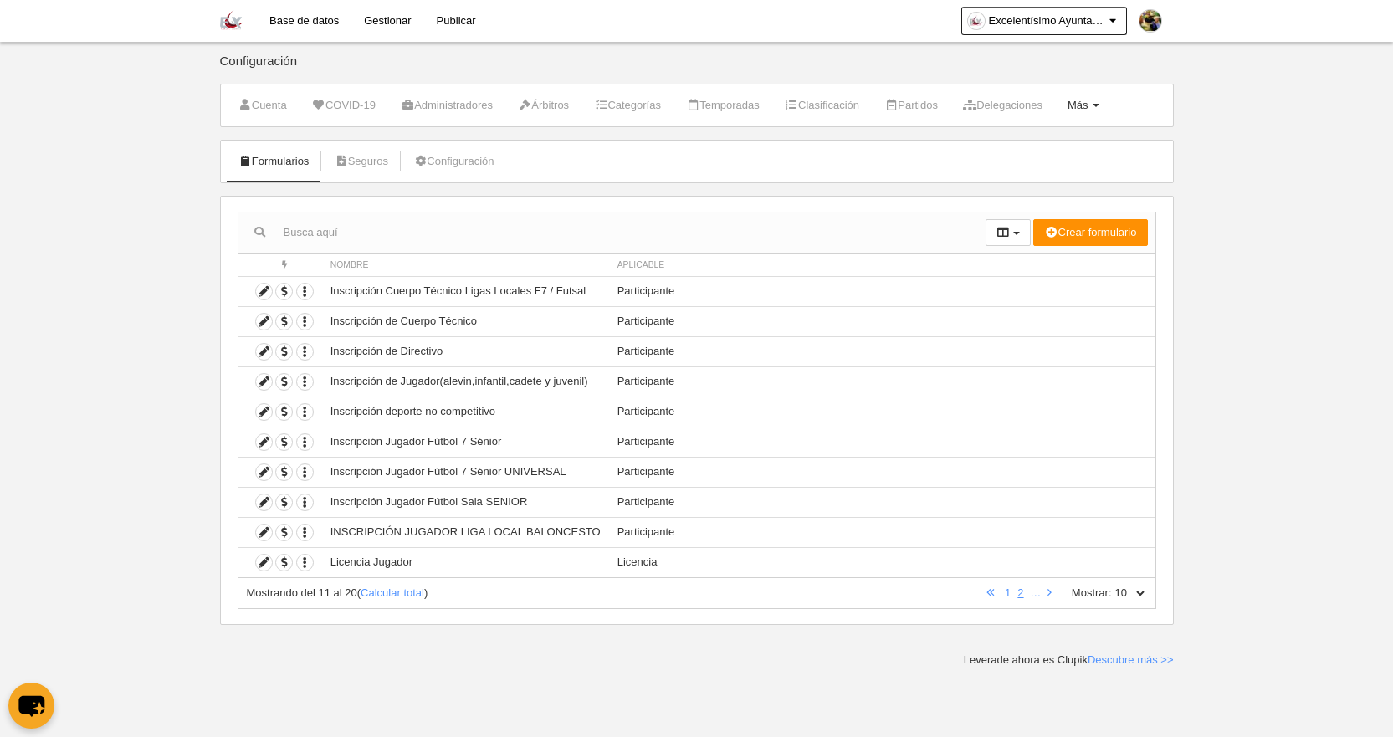
click at [1088, 104] on span "Más" at bounding box center [1077, 105] width 21 height 13
click at [272, 20] on link "Base de datos" at bounding box center [304, 21] width 95 height 42
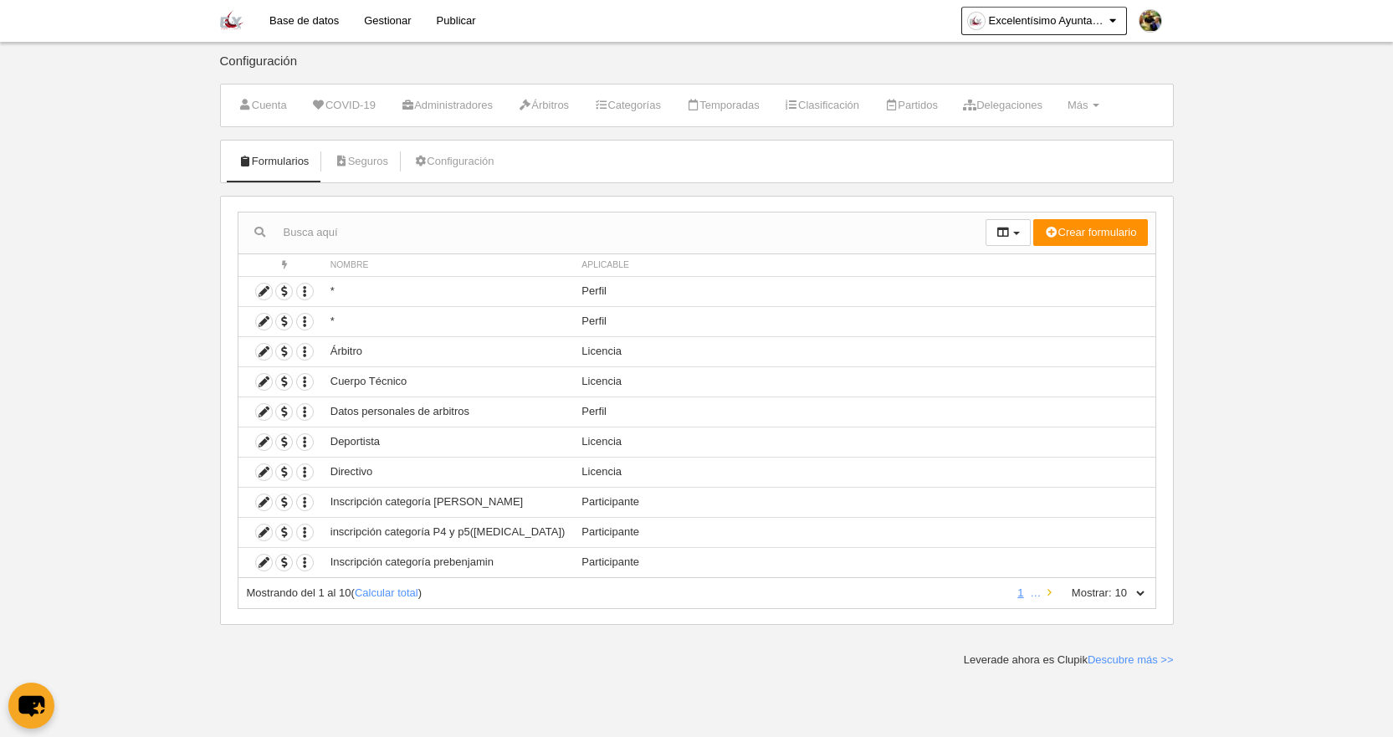
click at [1048, 598] on link at bounding box center [1049, 592] width 11 height 13
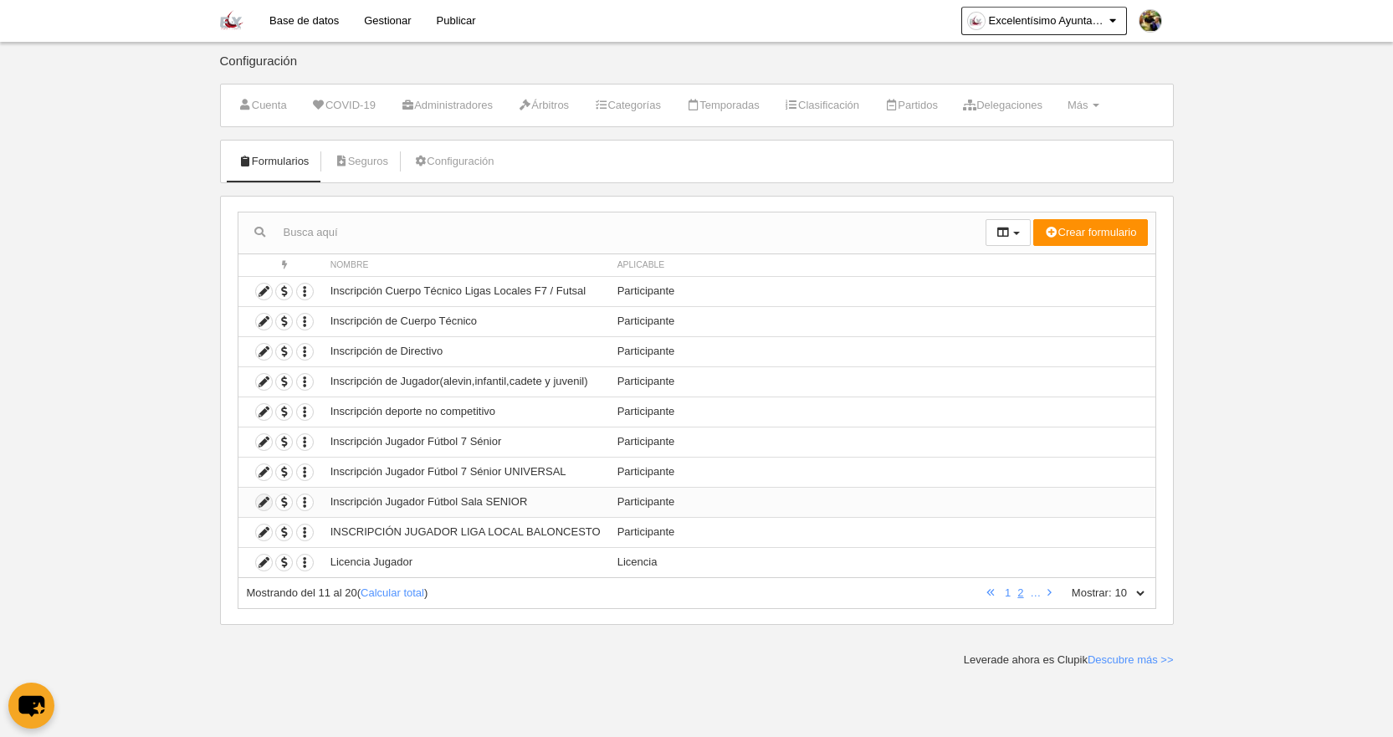
click at [268, 499] on icon at bounding box center [264, 502] width 16 height 16
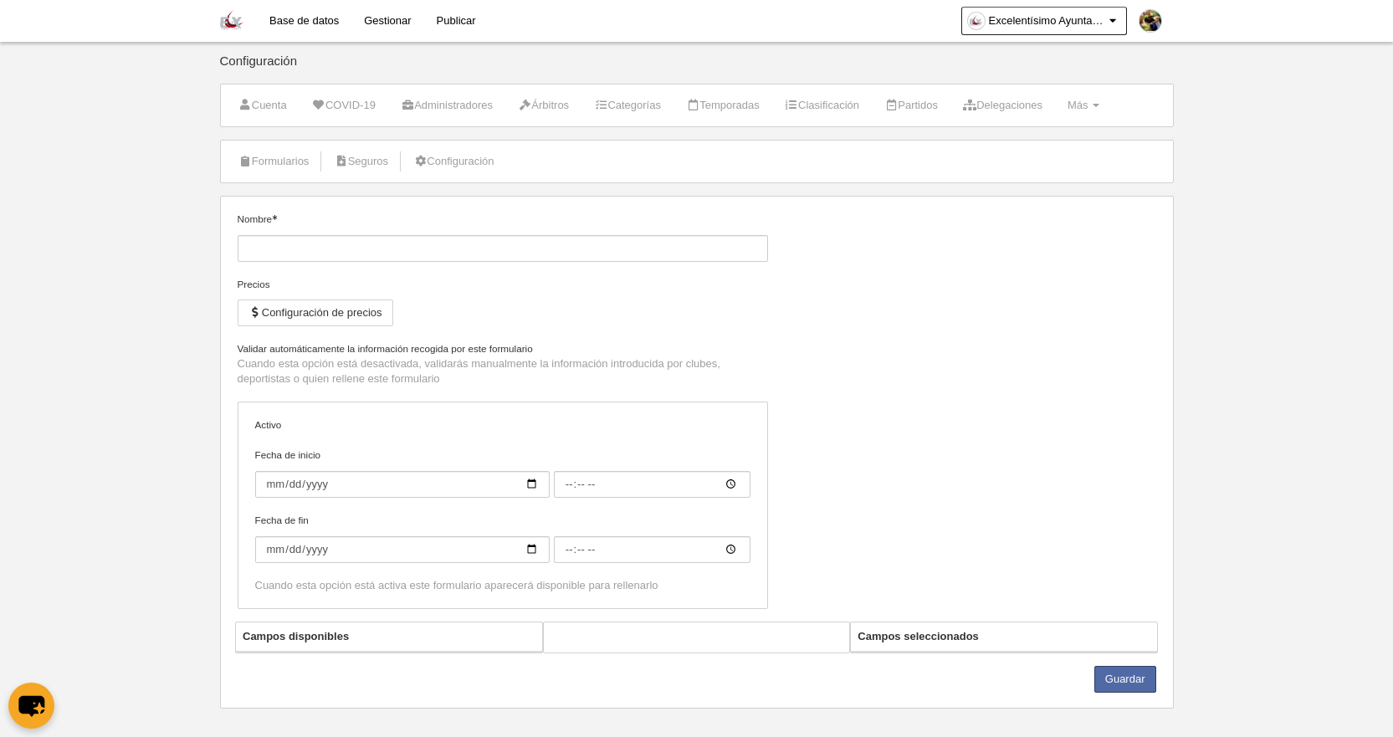
type input "Inscripción Jugador Fútbol Sala SENIOR"
checkbox input "true"
type input "[DATE]"
type input "00:00"
type input "[DATE]"
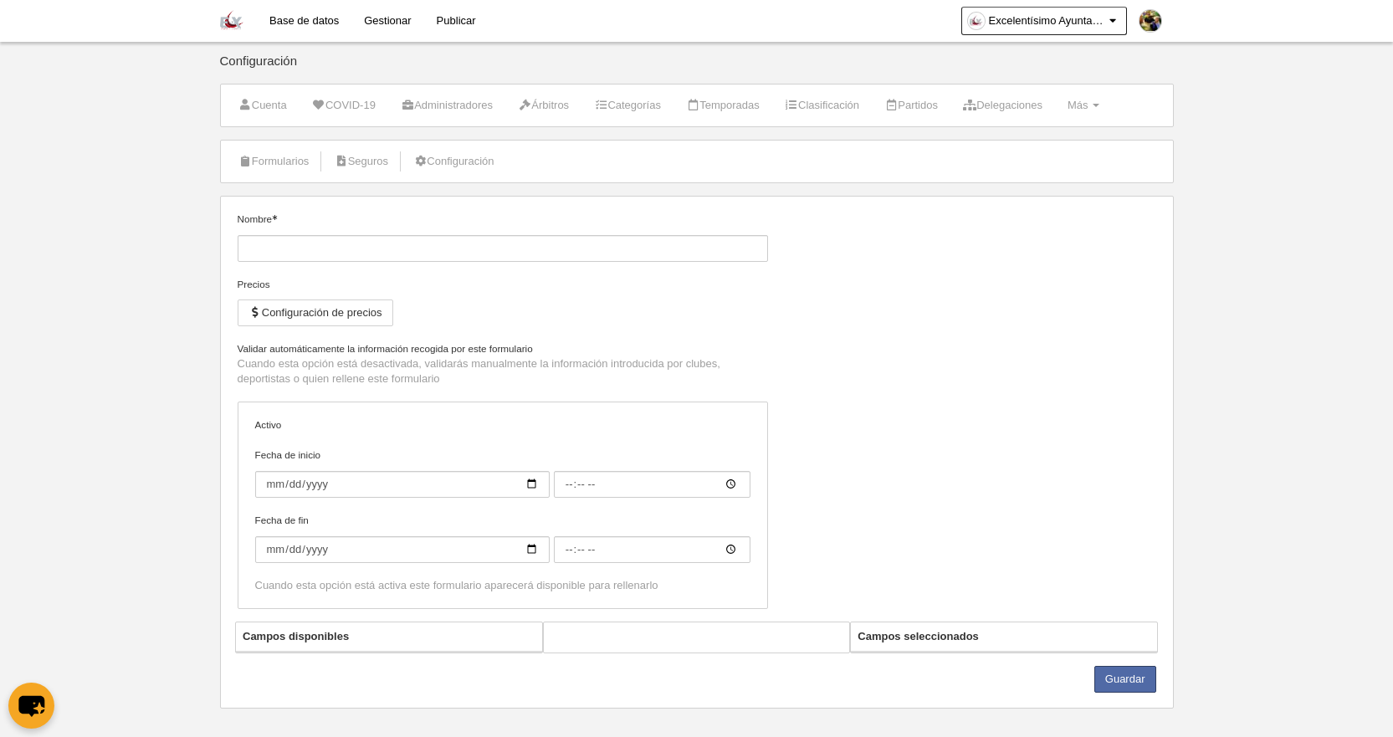
type input "00:00"
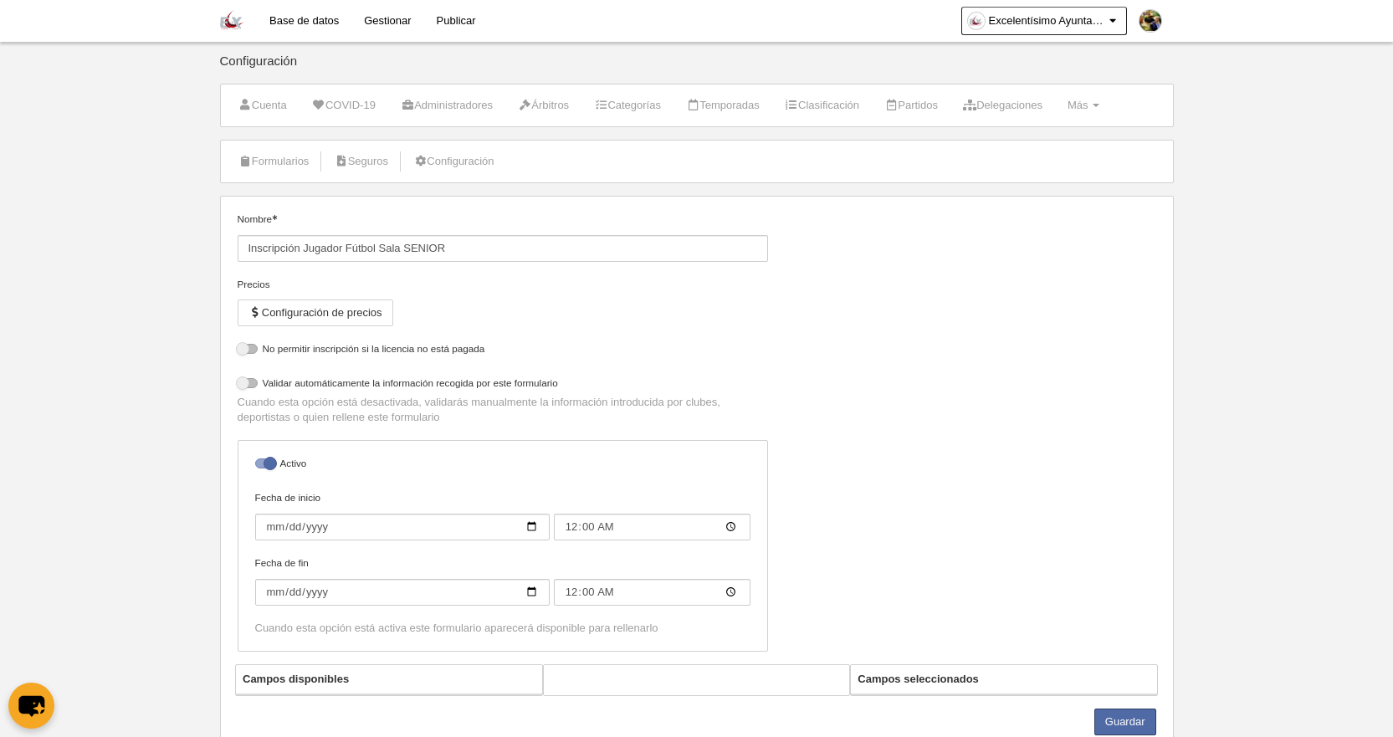
select select "selected"
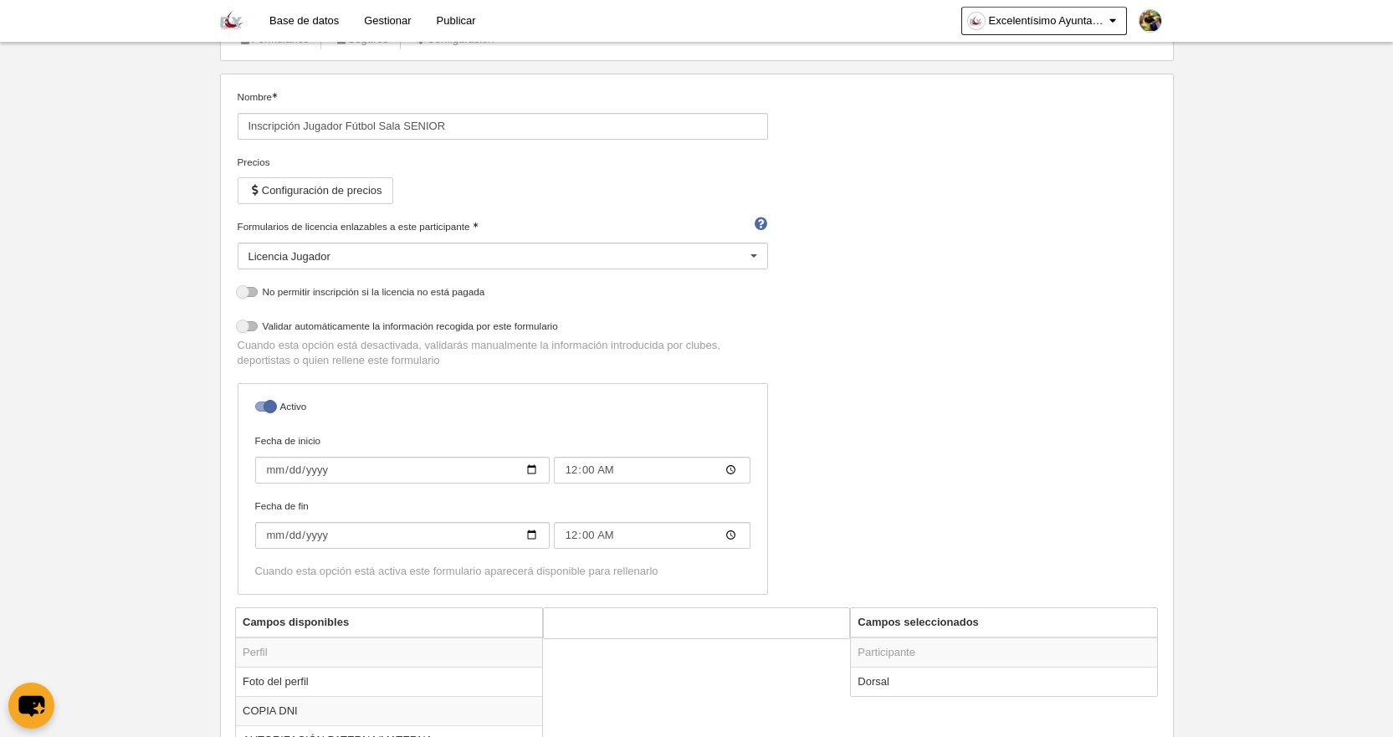
scroll to position [206, 0]
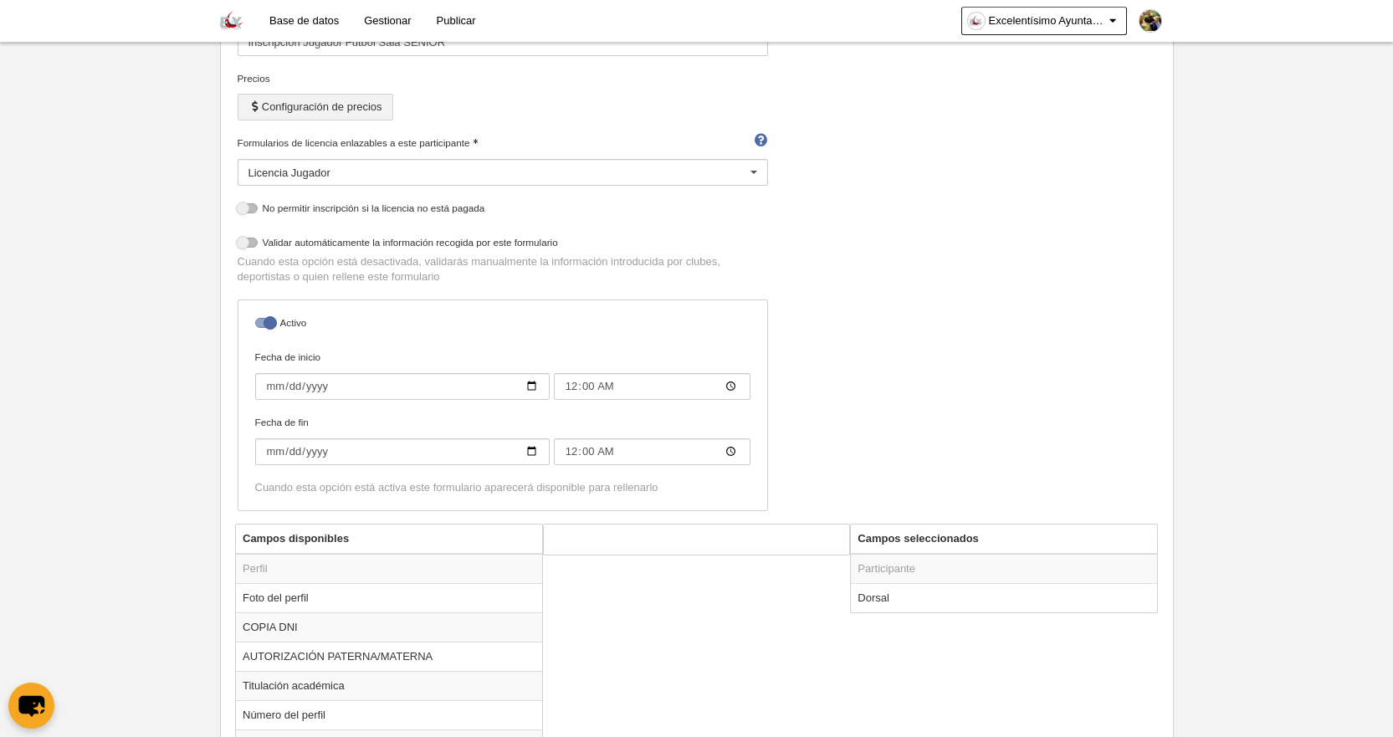
click at [351, 100] on button "Configuración de precios" at bounding box center [316, 107] width 156 height 27
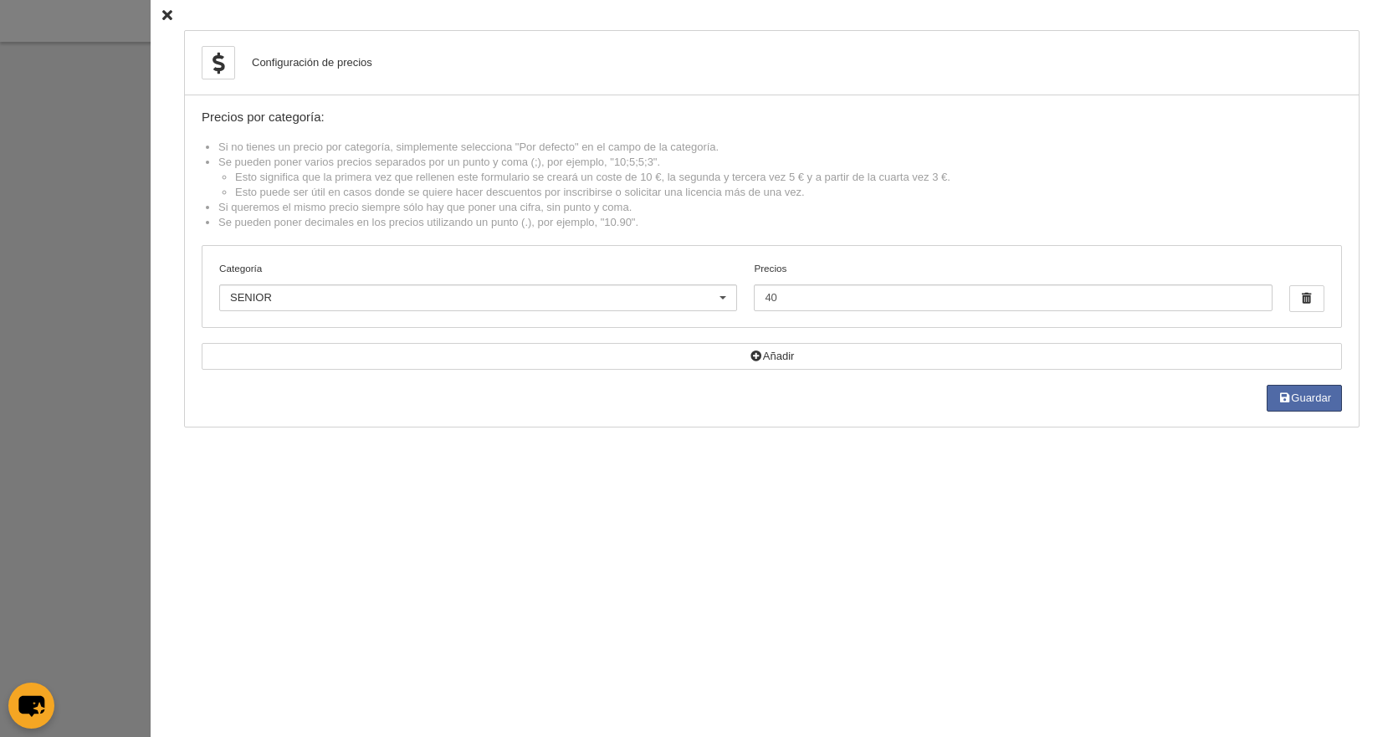
click at [162, 11] on icon at bounding box center [167, 15] width 10 height 11
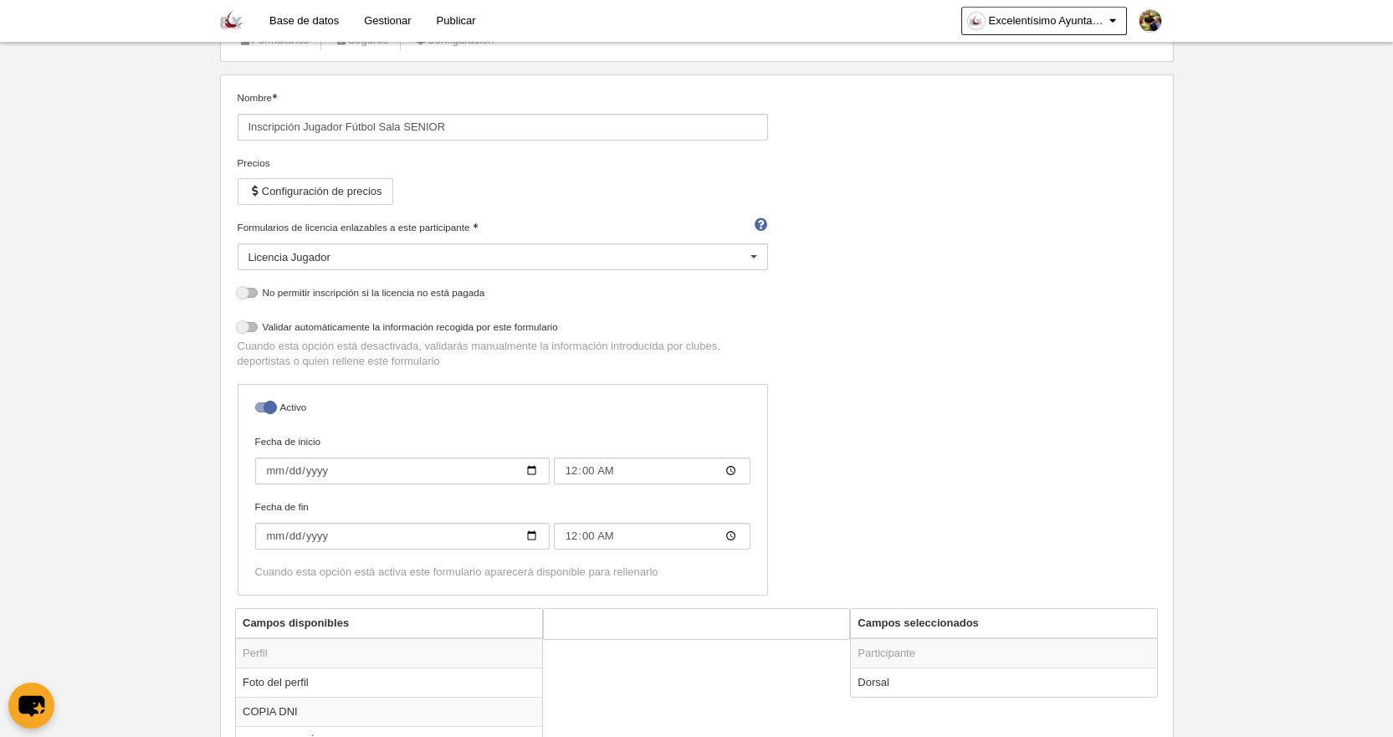
scroll to position [0, 0]
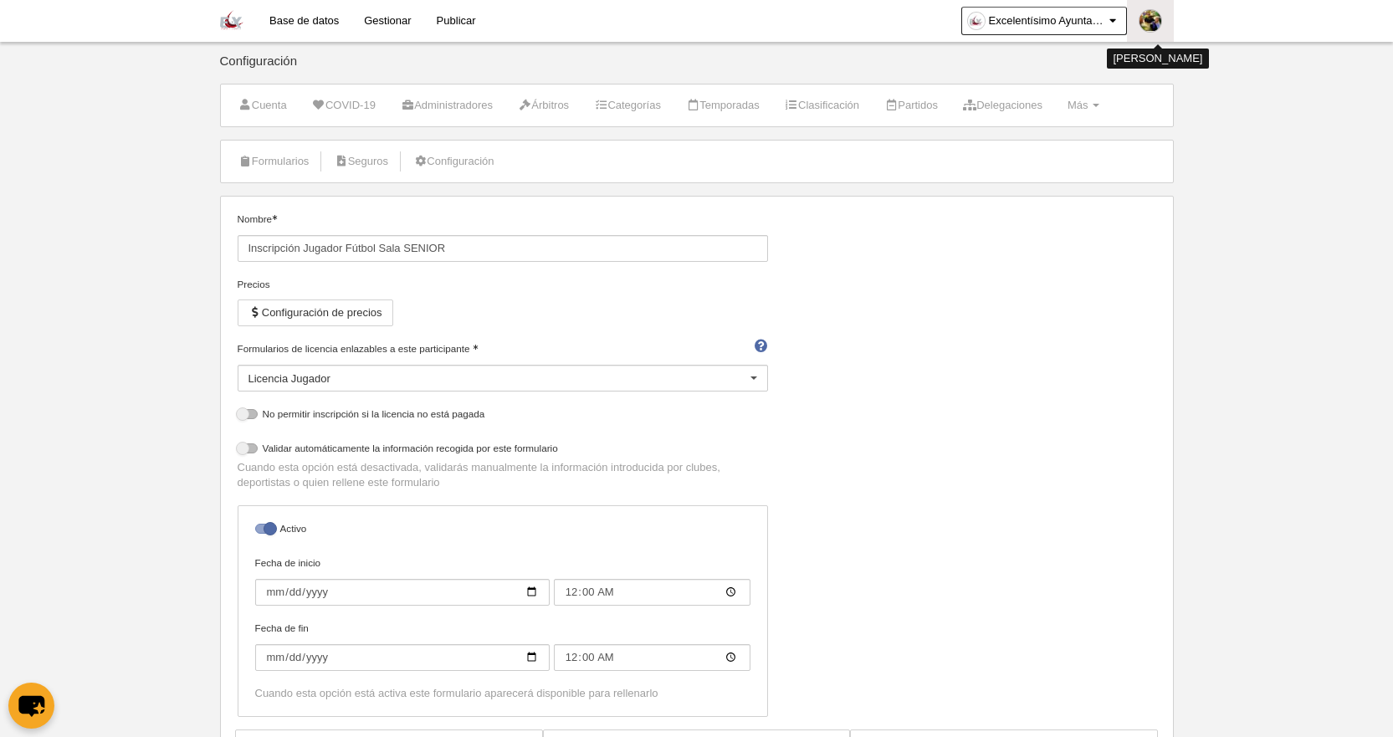
click at [1155, 18] on img at bounding box center [1150, 21] width 22 height 22
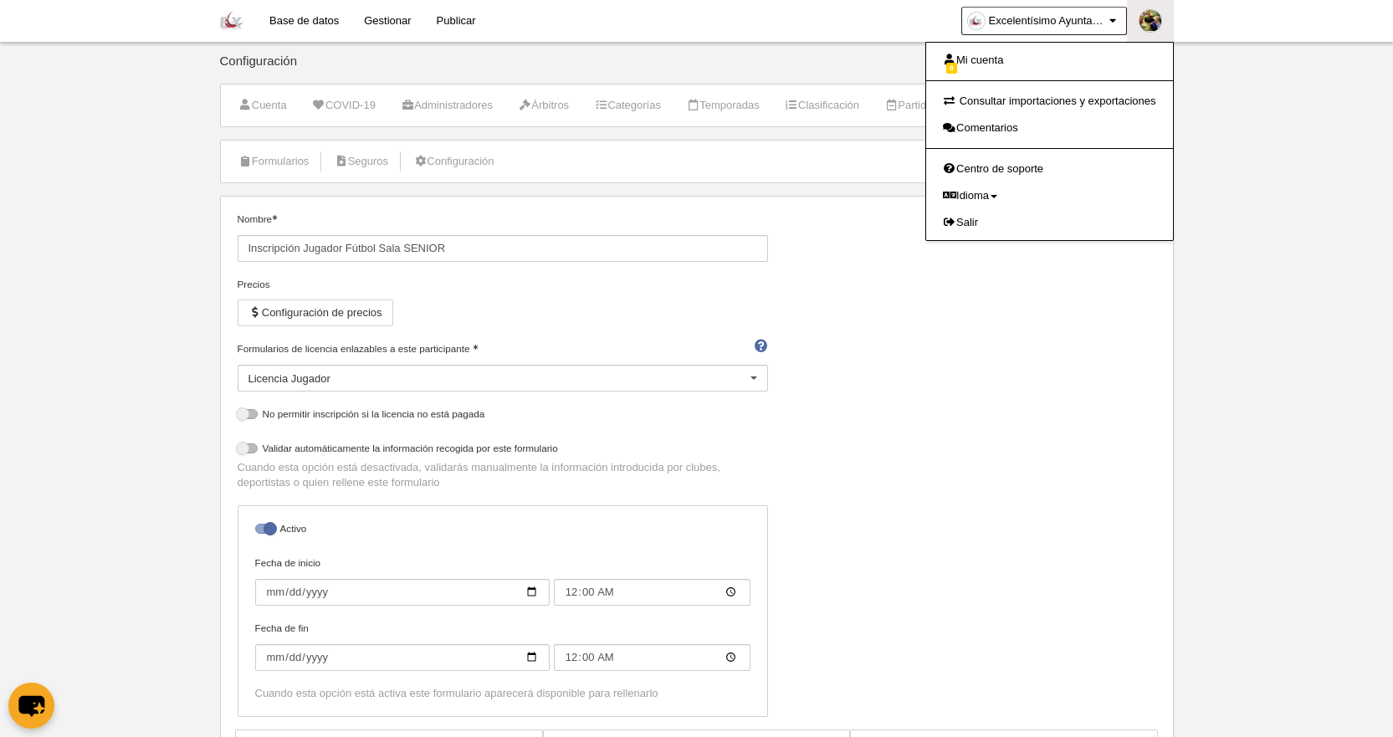
click at [233, 24] on img at bounding box center [231, 20] width 23 height 20
